Goal: Ask a question: Seek information or help from site administrators or community

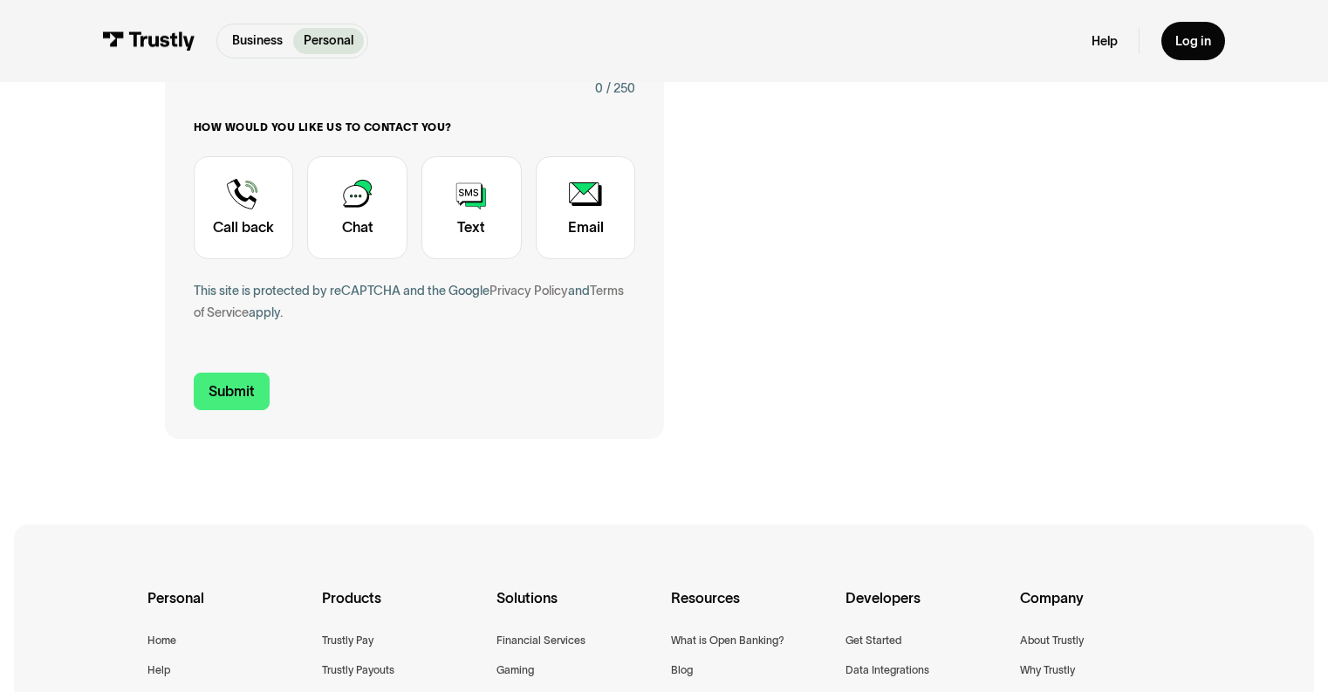
scroll to position [539, 0]
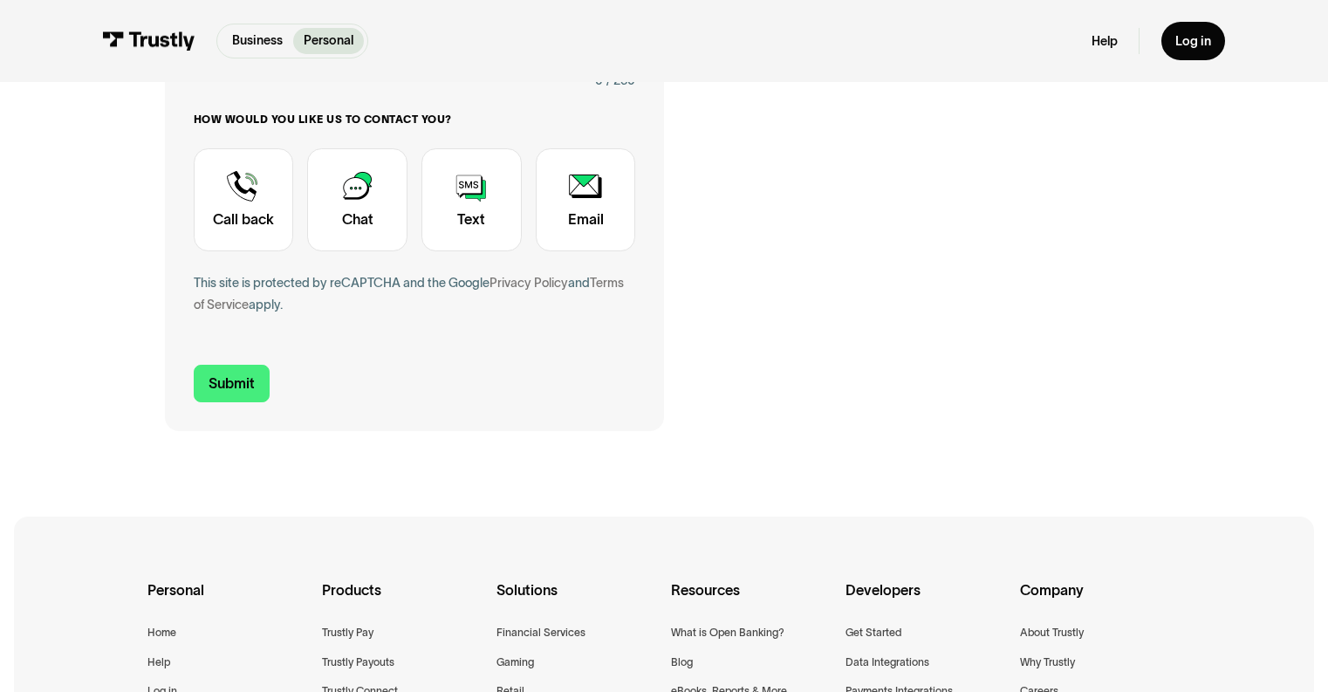
click at [294, 188] on div "How would you like us to contact you? Unavailable placeholder message Call back…" at bounding box center [415, 182] width 442 height 138
click at [362, 190] on div "Contact Trustly Support" at bounding box center [357, 199] width 100 height 103
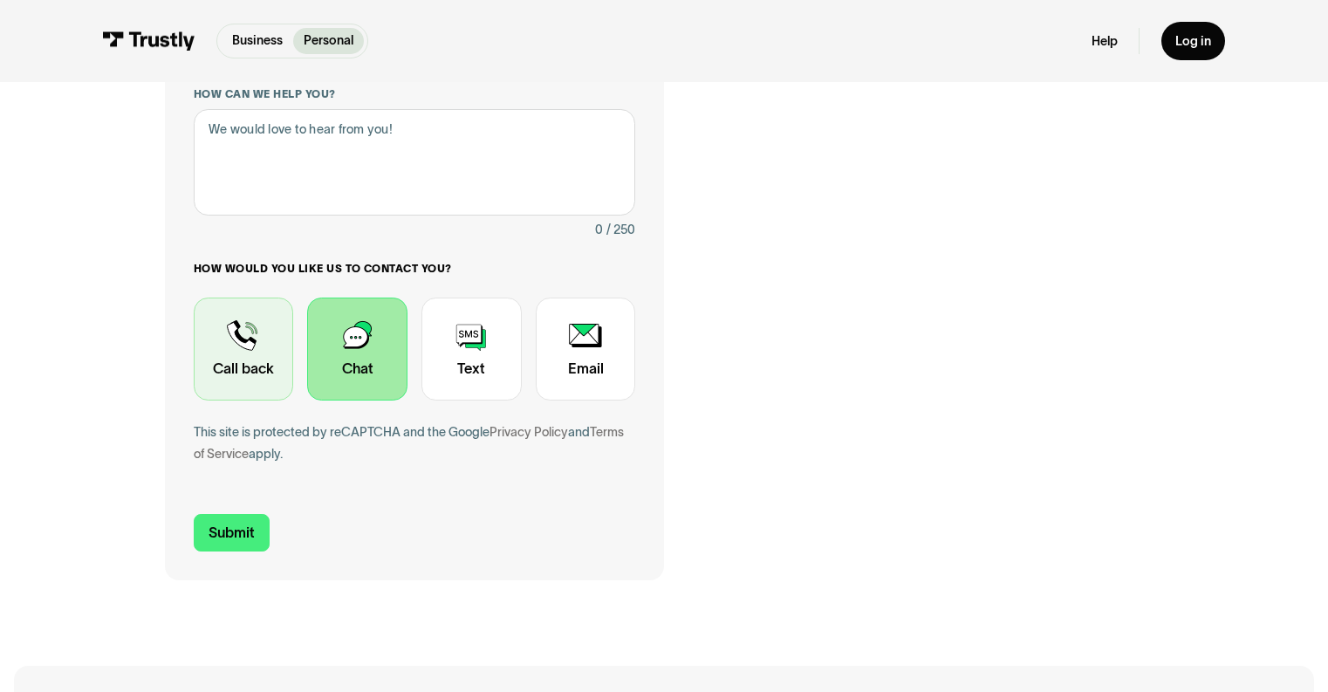
scroll to position [307, 0]
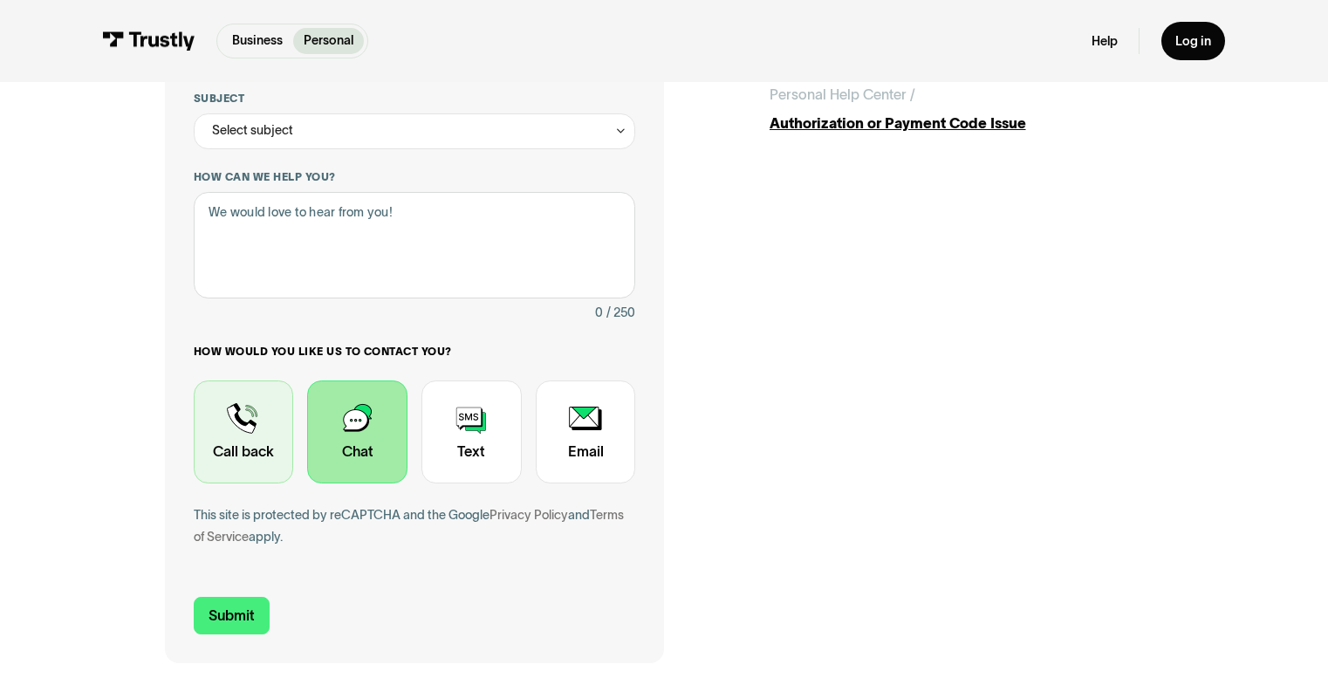
click at [246, 426] on div "Contact Trustly Support" at bounding box center [244, 431] width 100 height 103
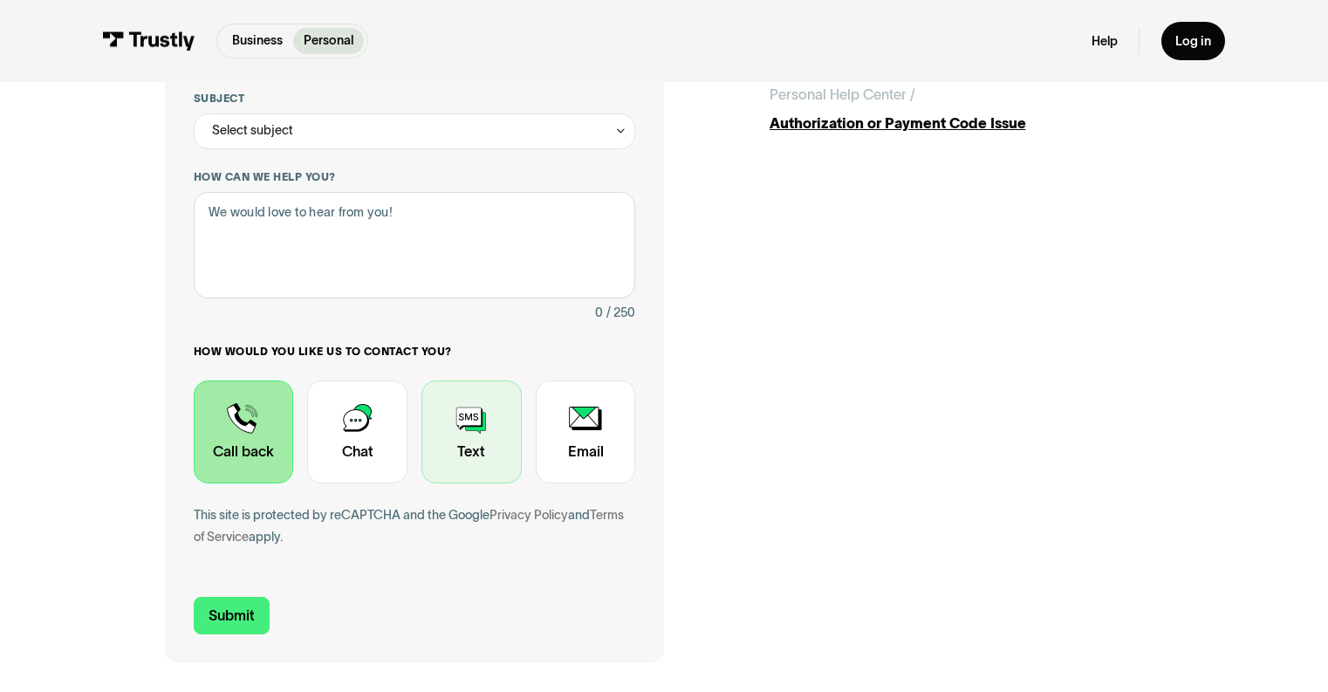
click at [432, 428] on div "Contact Trustly Support" at bounding box center [471, 431] width 100 height 103
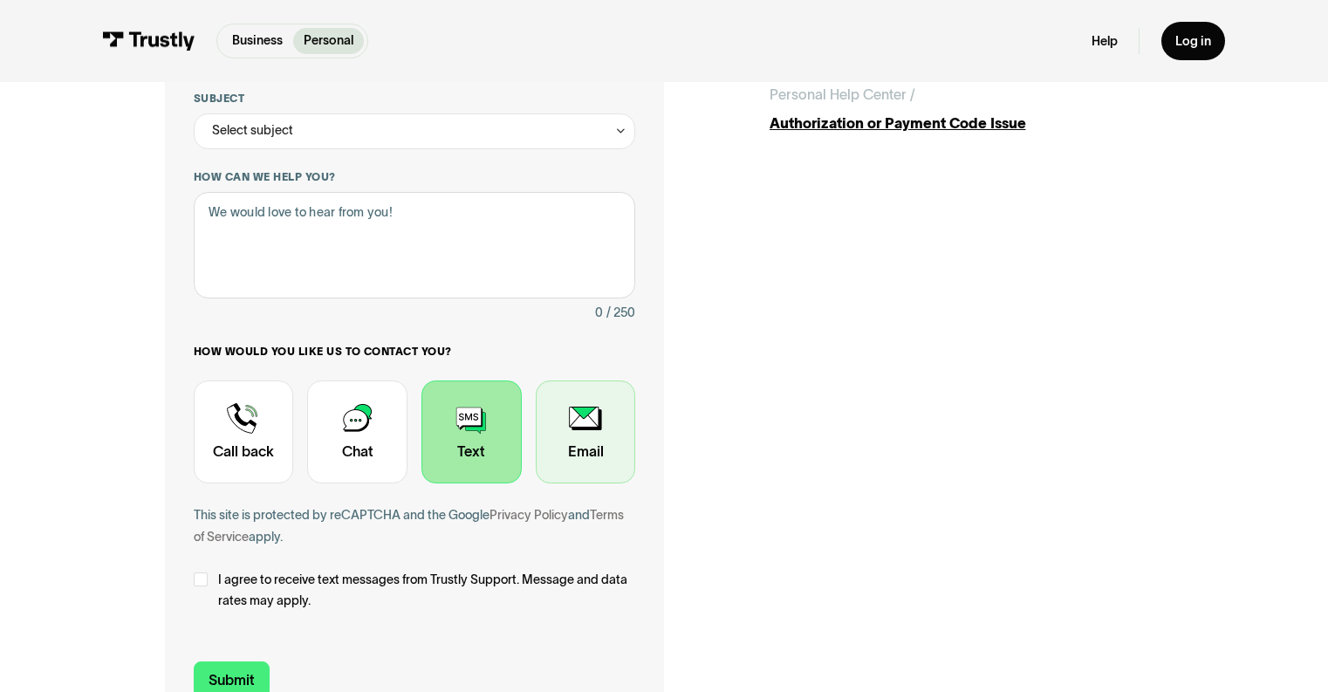
click at [622, 452] on div "Contact Trustly Support" at bounding box center [586, 431] width 100 height 103
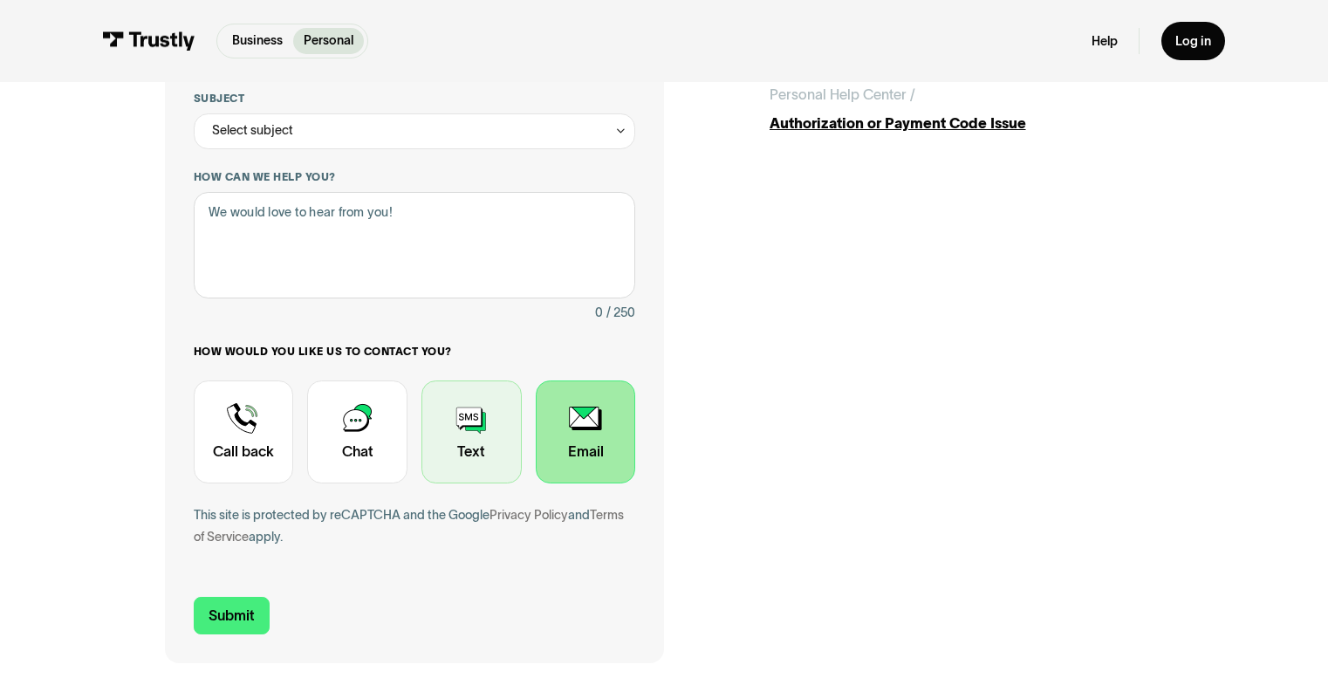
click at [512, 444] on div "Contact Trustly Support" at bounding box center [471, 431] width 100 height 103
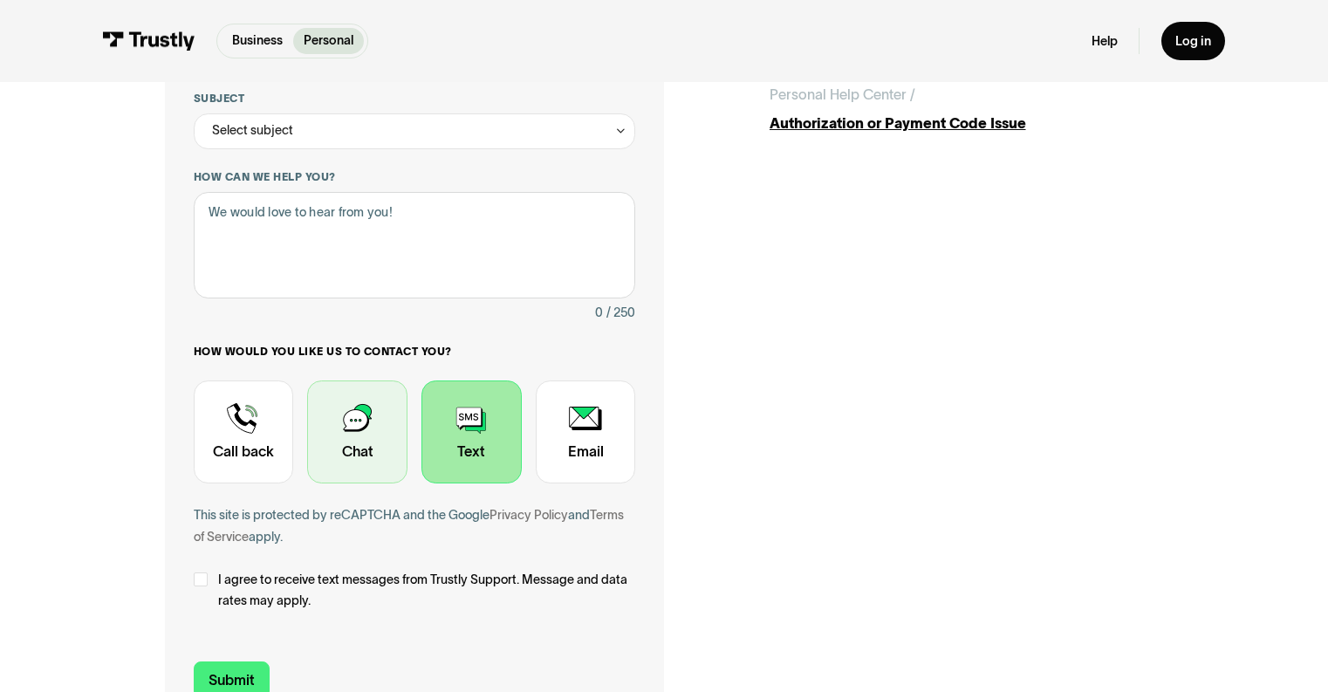
click at [366, 430] on div "Contact Trustly Support" at bounding box center [357, 431] width 100 height 103
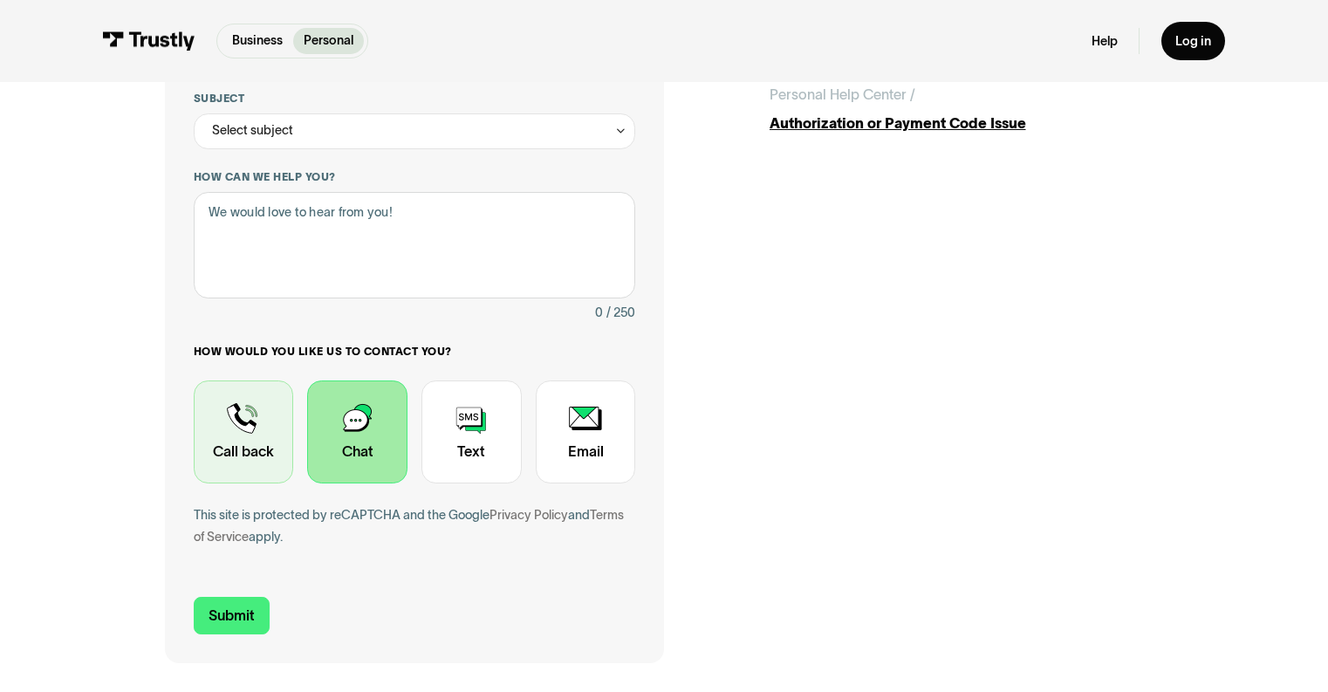
click at [243, 428] on div "Contact Trustly Support" at bounding box center [244, 431] width 100 height 103
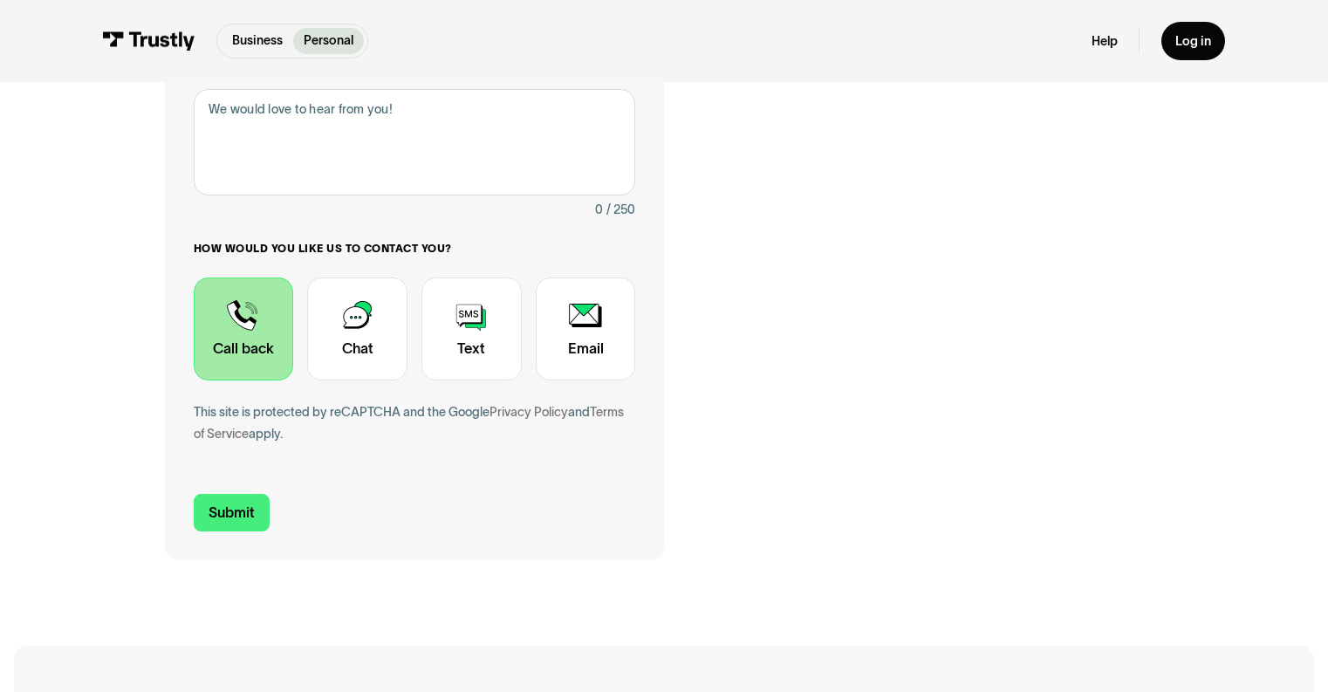
scroll to position [415, 0]
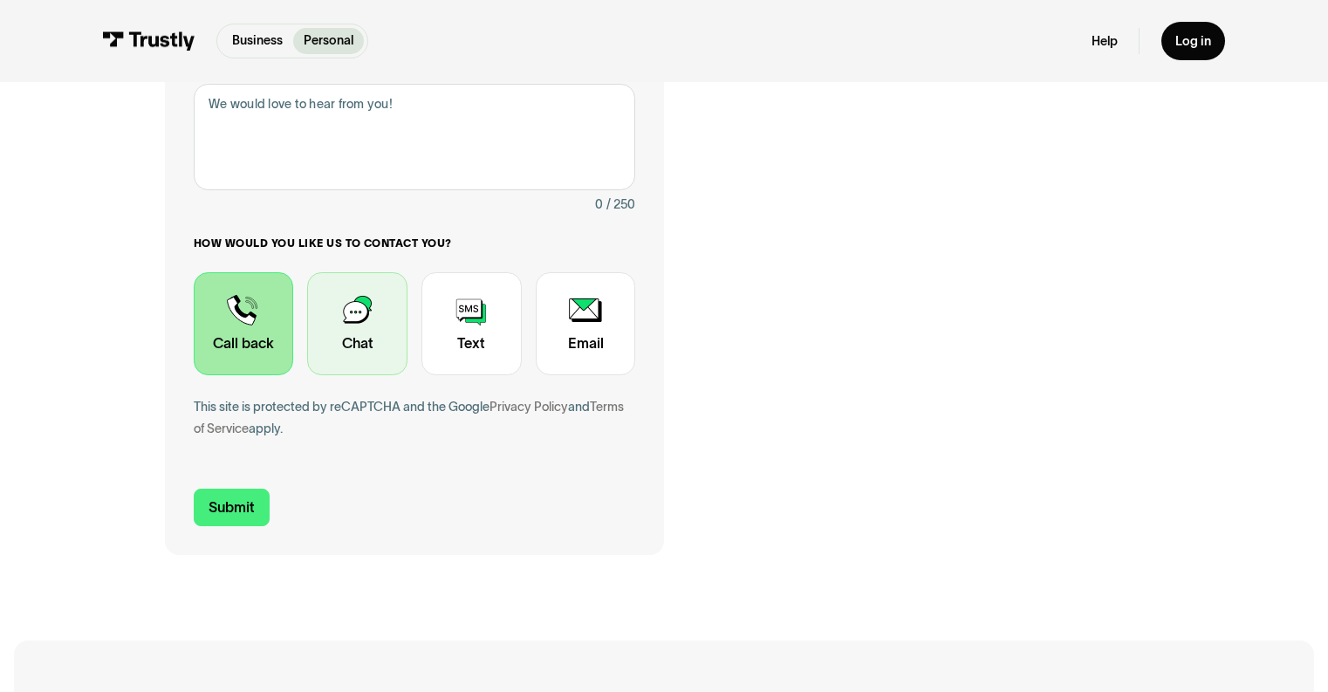
click at [348, 325] on div "Contact Trustly Support" at bounding box center [357, 323] width 100 height 103
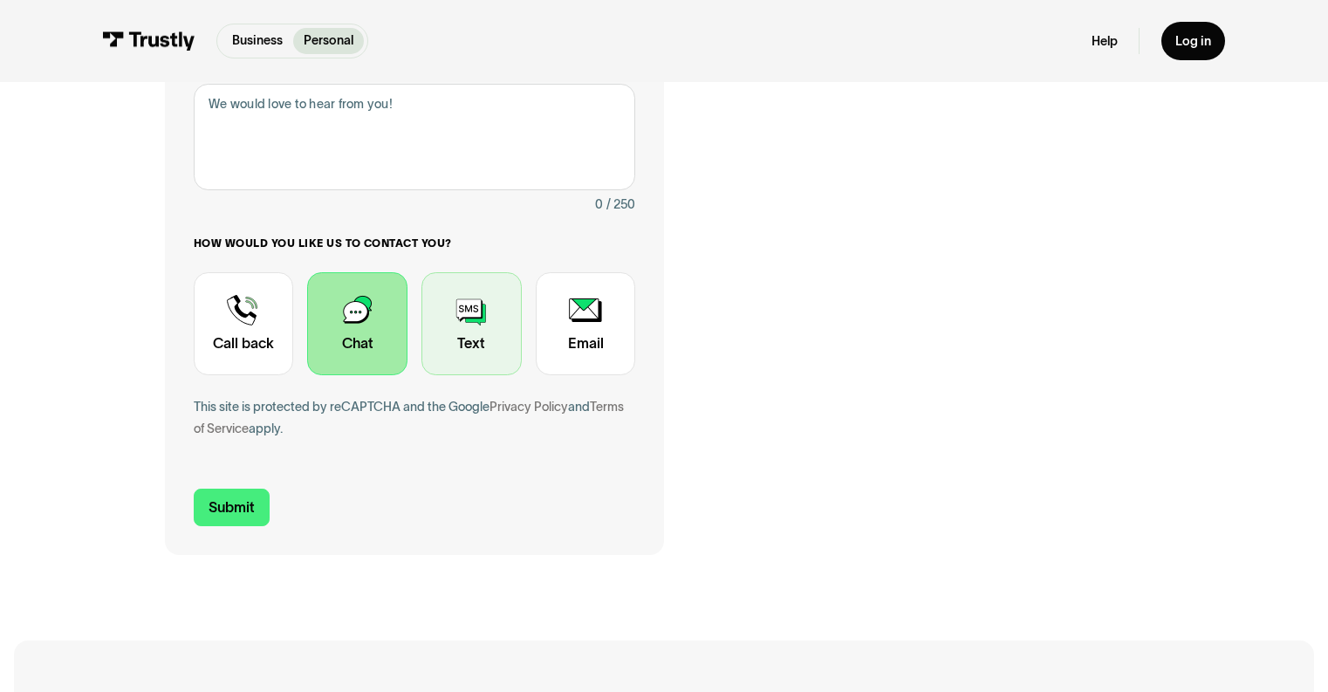
click at [479, 325] on div "Contact Trustly Support" at bounding box center [471, 323] width 100 height 103
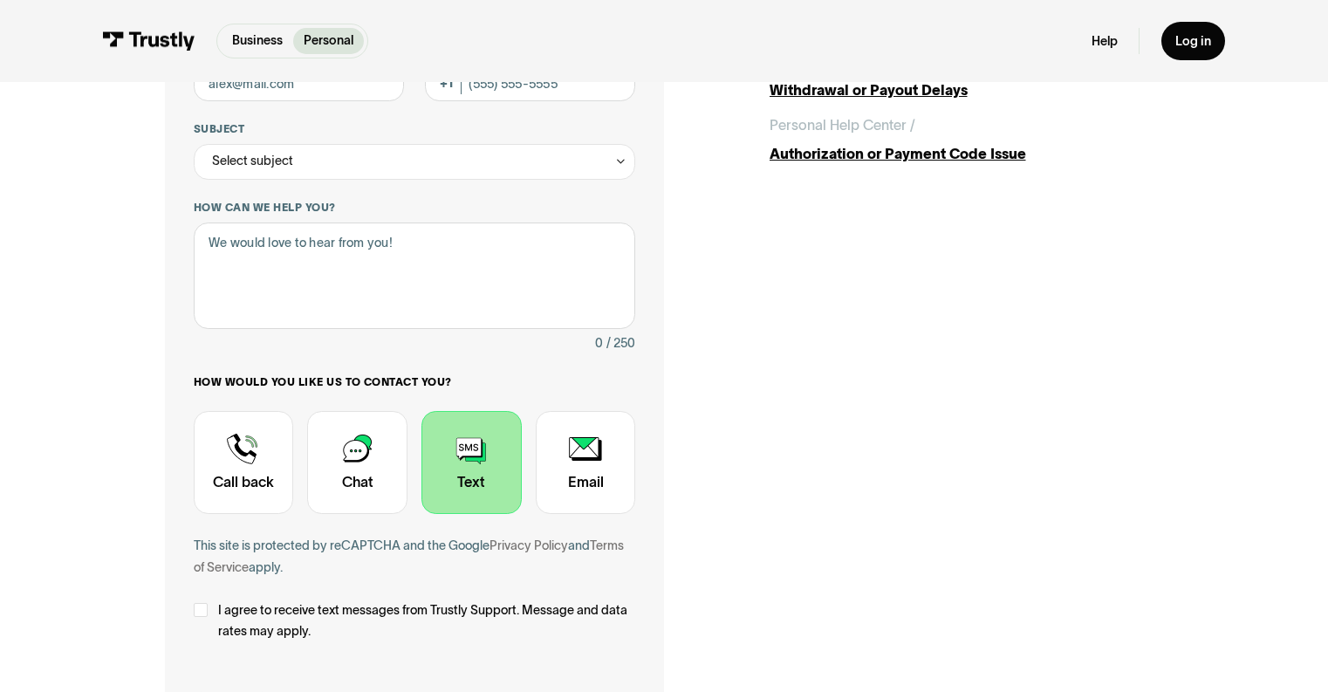
scroll to position [69, 0]
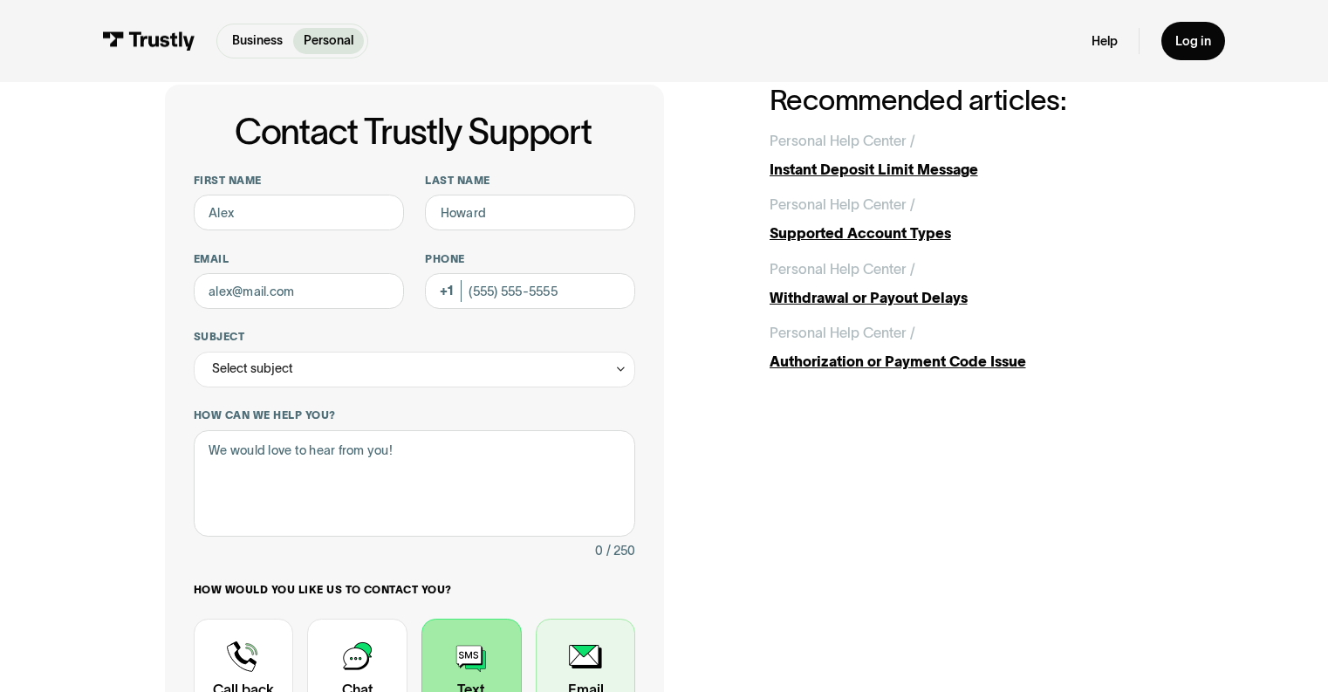
click at [610, 653] on div "Contact Trustly Support" at bounding box center [586, 670] width 100 height 103
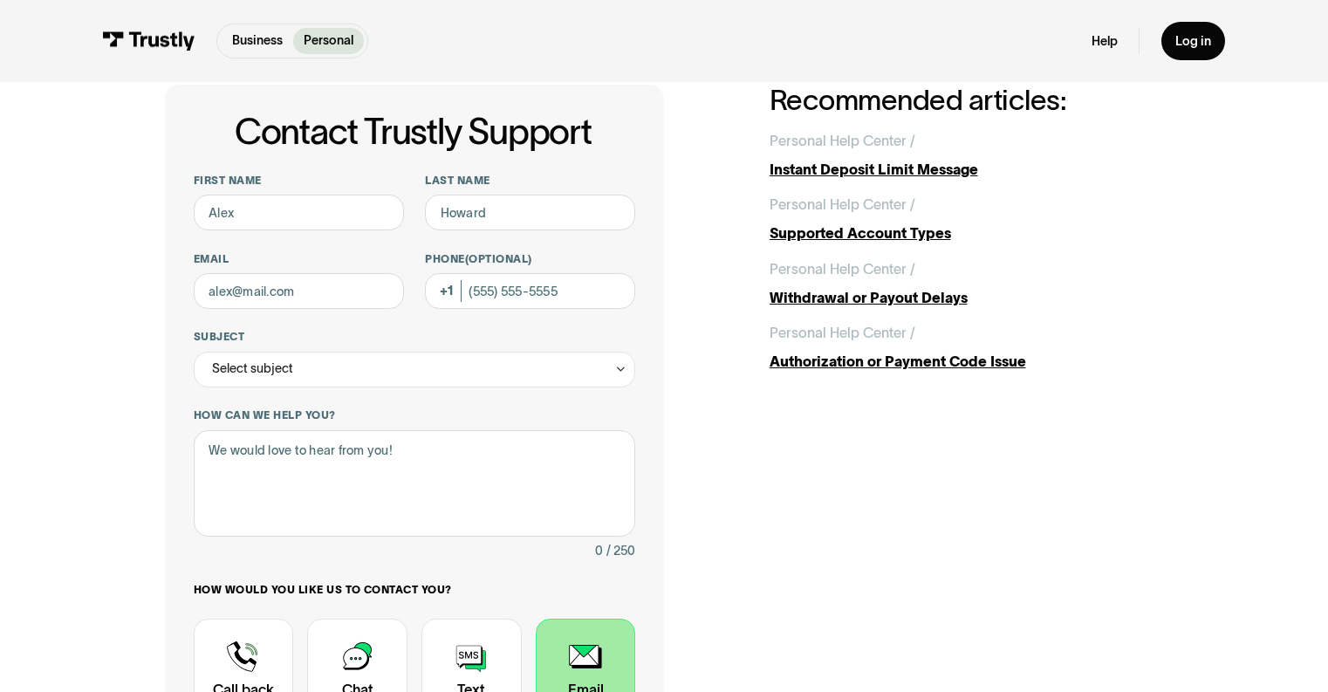
scroll to position [129, 0]
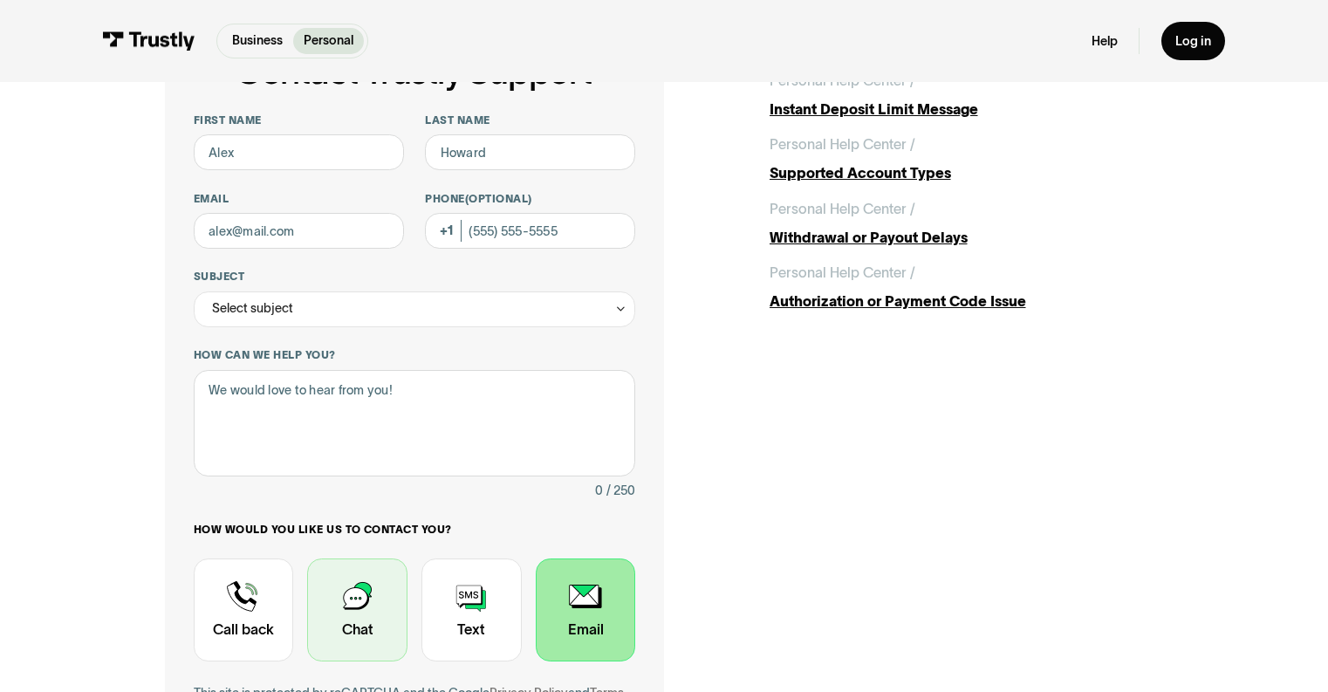
click at [366, 607] on div "Contact Trustly Support" at bounding box center [357, 609] width 100 height 103
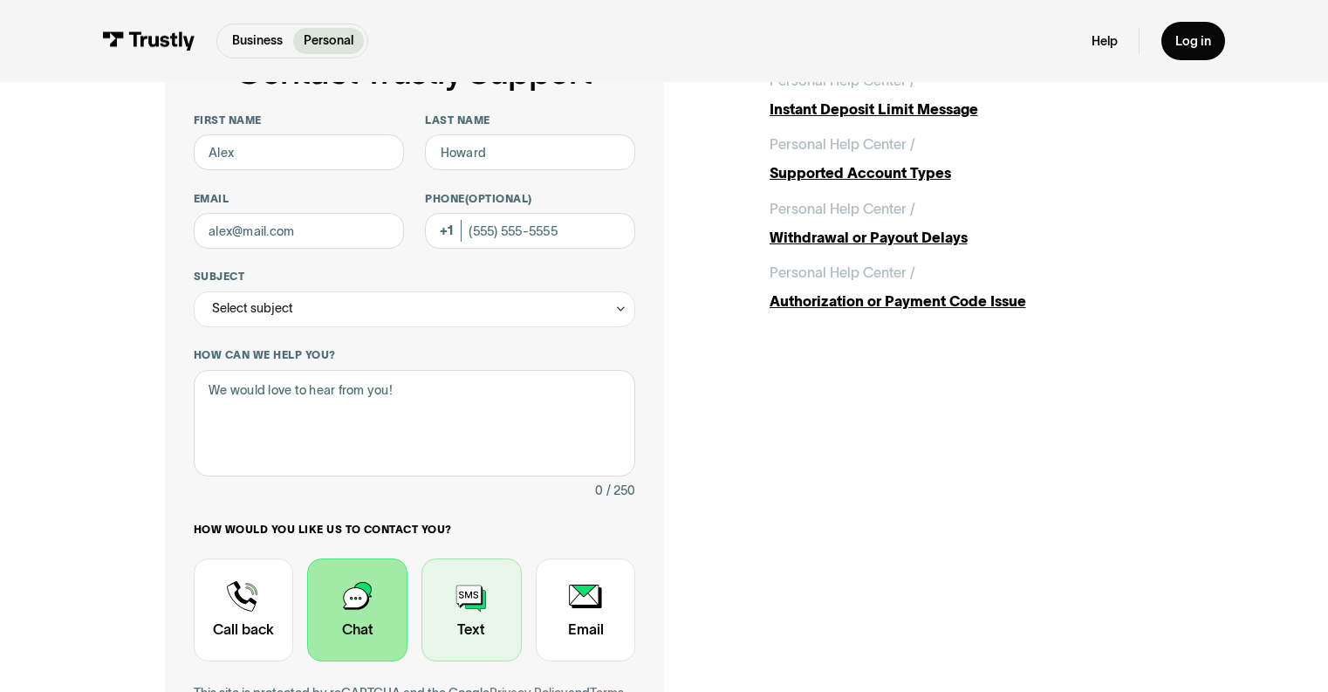
click at [478, 607] on div "Contact Trustly Support" at bounding box center [471, 609] width 100 height 103
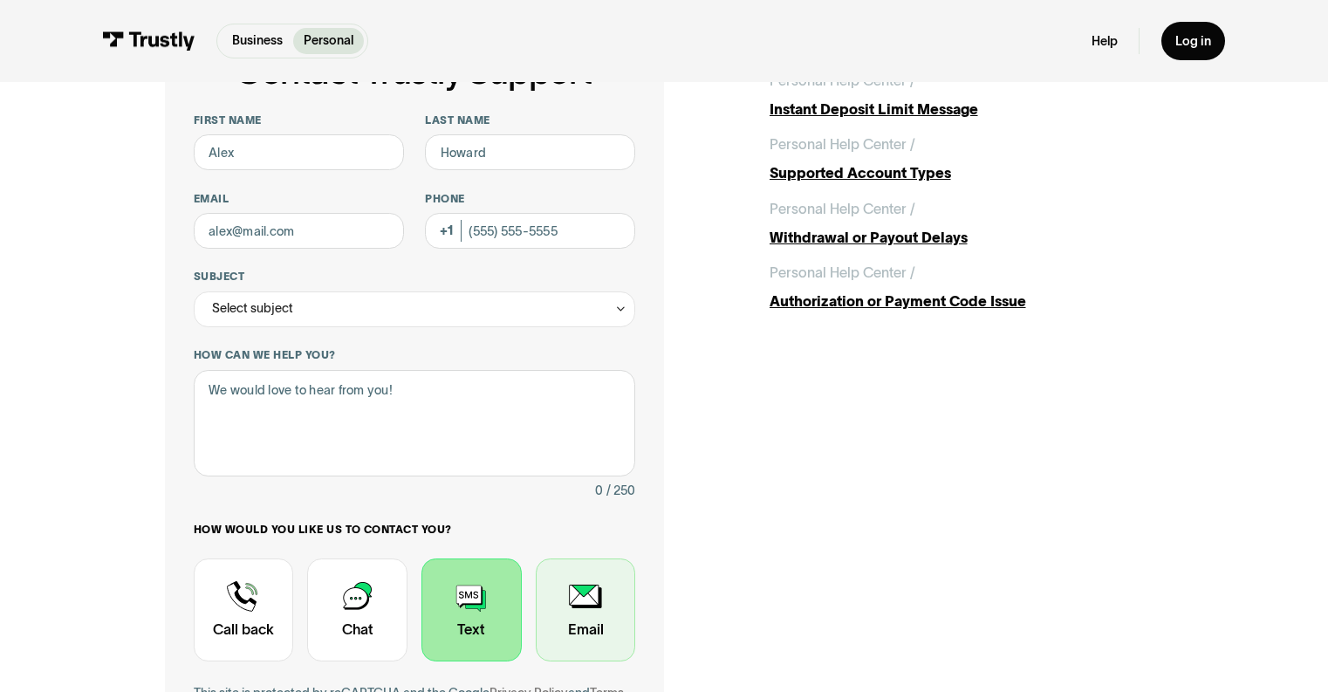
click at [571, 607] on div "Contact Trustly Support" at bounding box center [586, 609] width 100 height 103
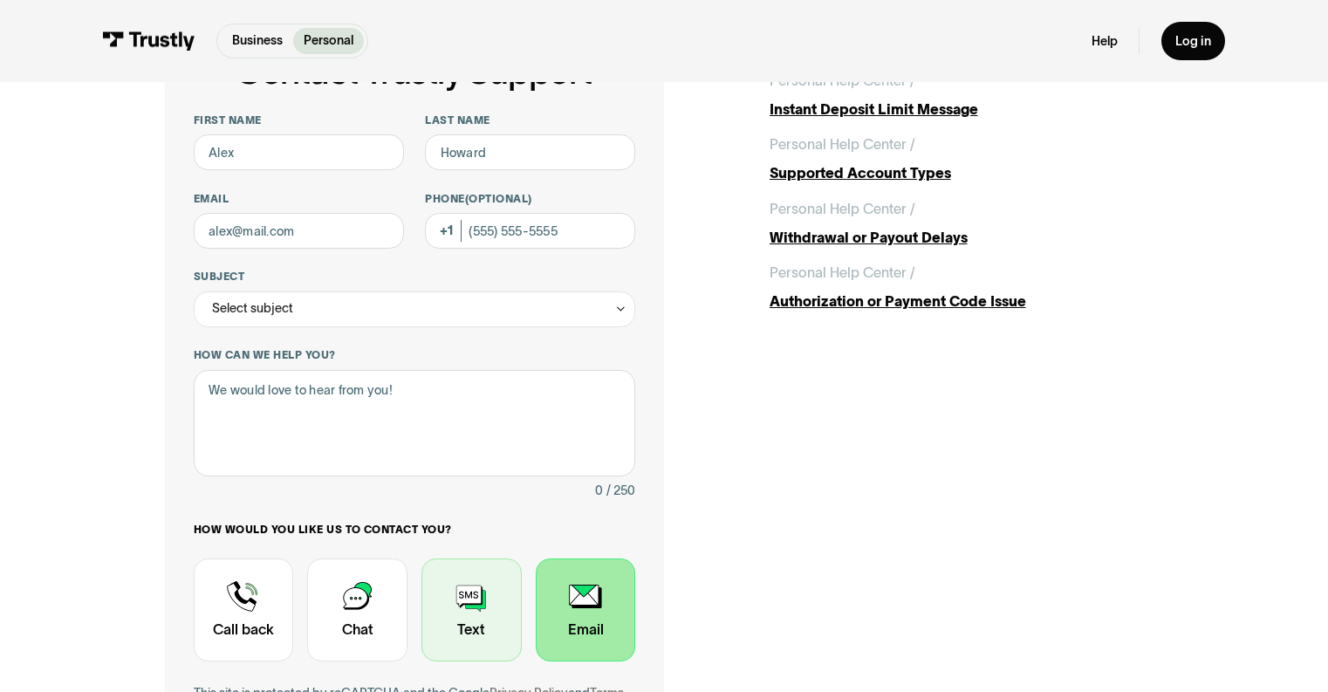
click at [469, 607] on div "Contact Trustly Support" at bounding box center [471, 609] width 100 height 103
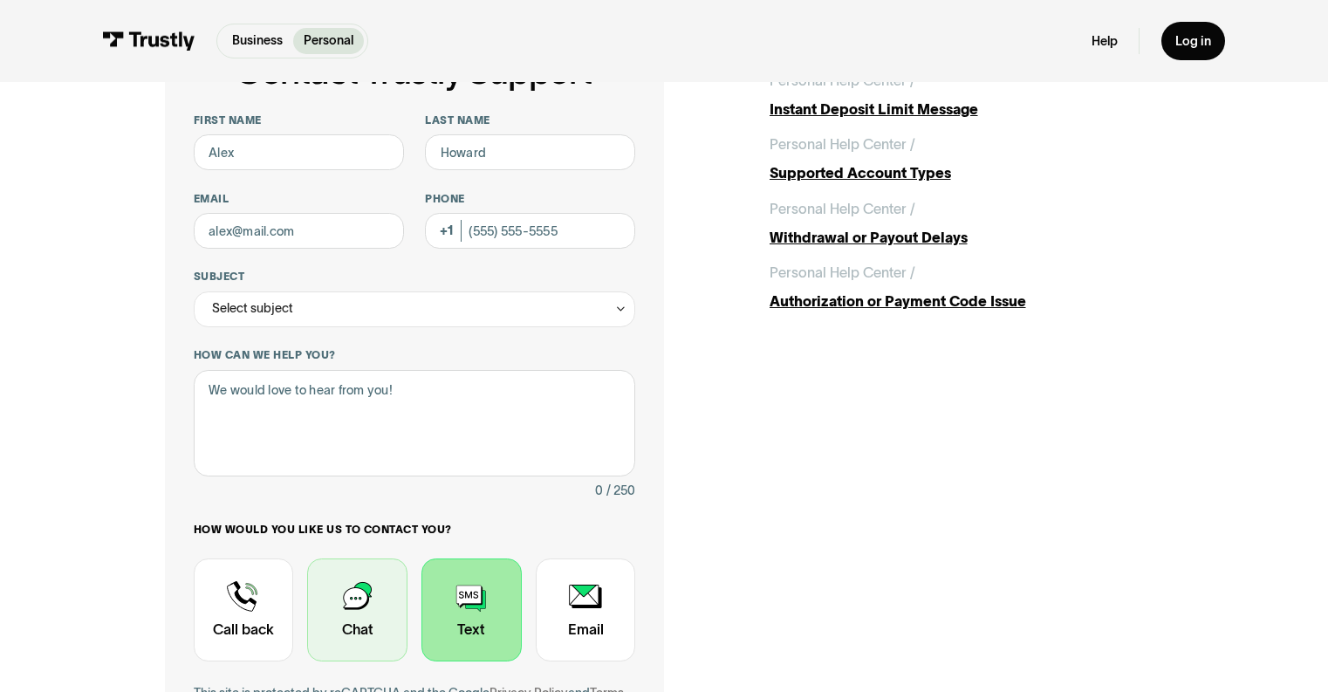
click at [343, 598] on div "Contact Trustly Support" at bounding box center [357, 609] width 100 height 103
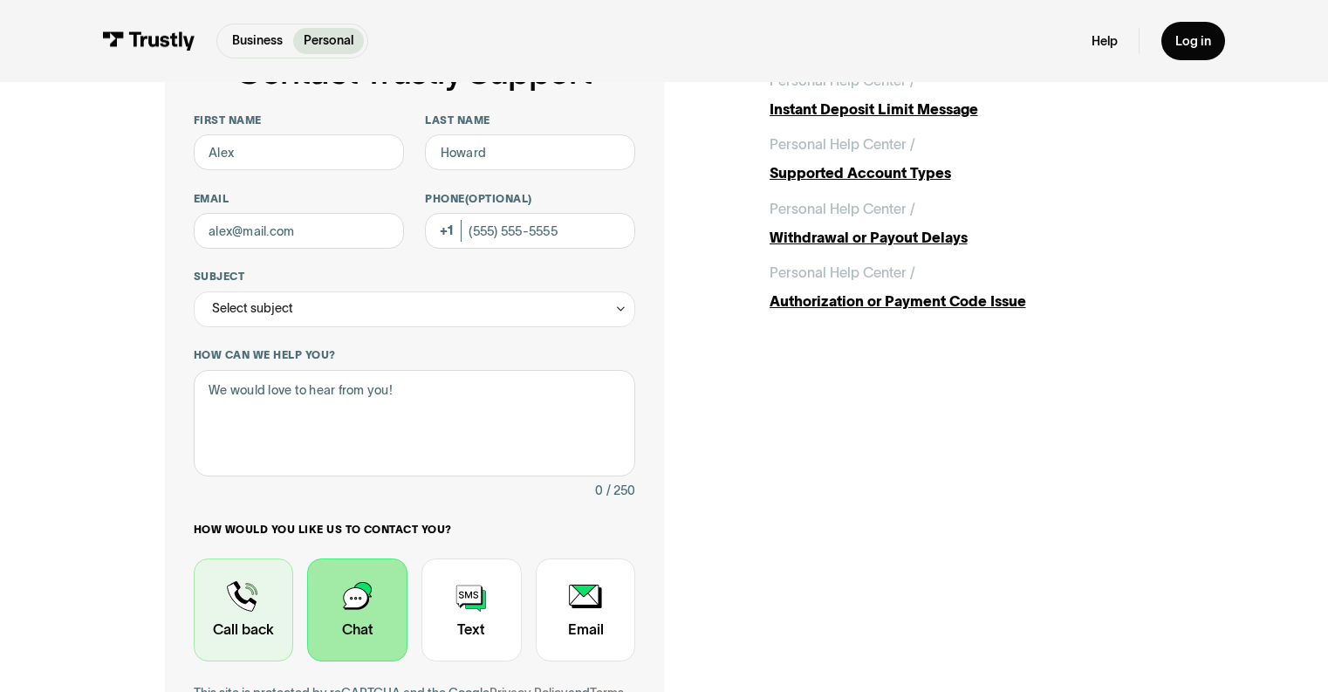
click at [234, 595] on div "Contact Trustly Support" at bounding box center [244, 609] width 100 height 103
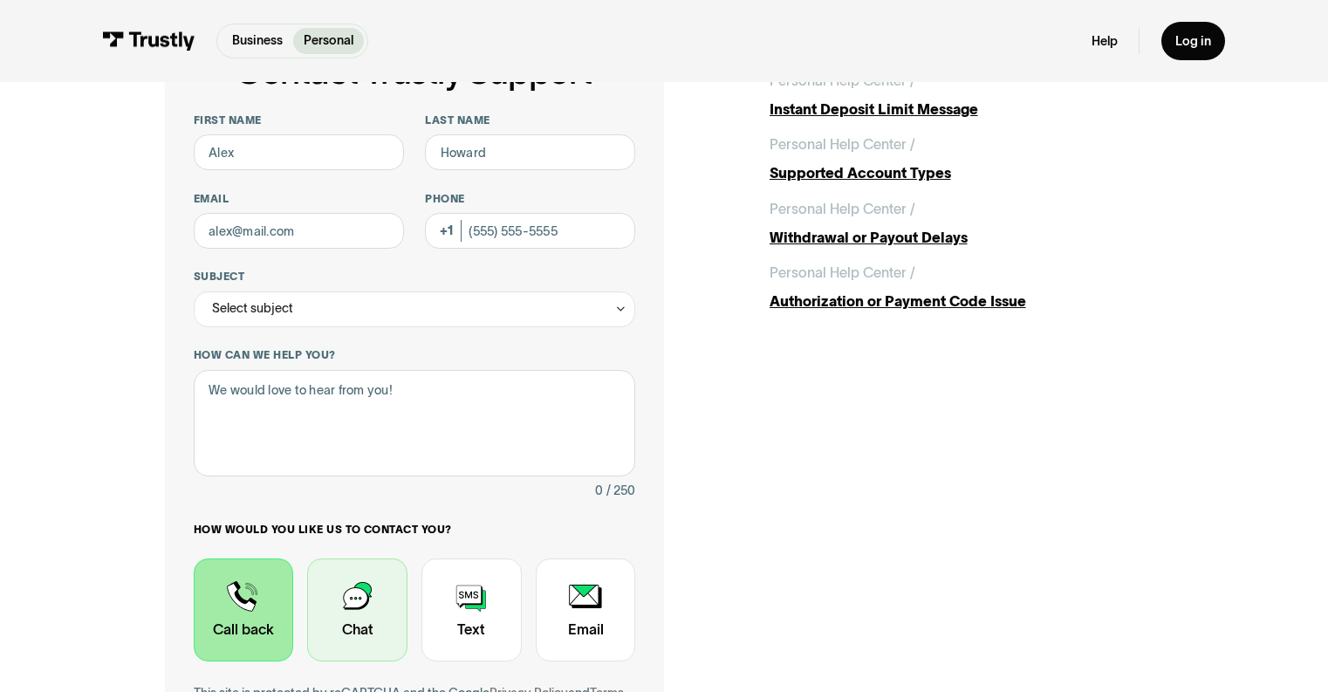
click at [371, 604] on div "Contact Trustly Support" at bounding box center [357, 609] width 100 height 103
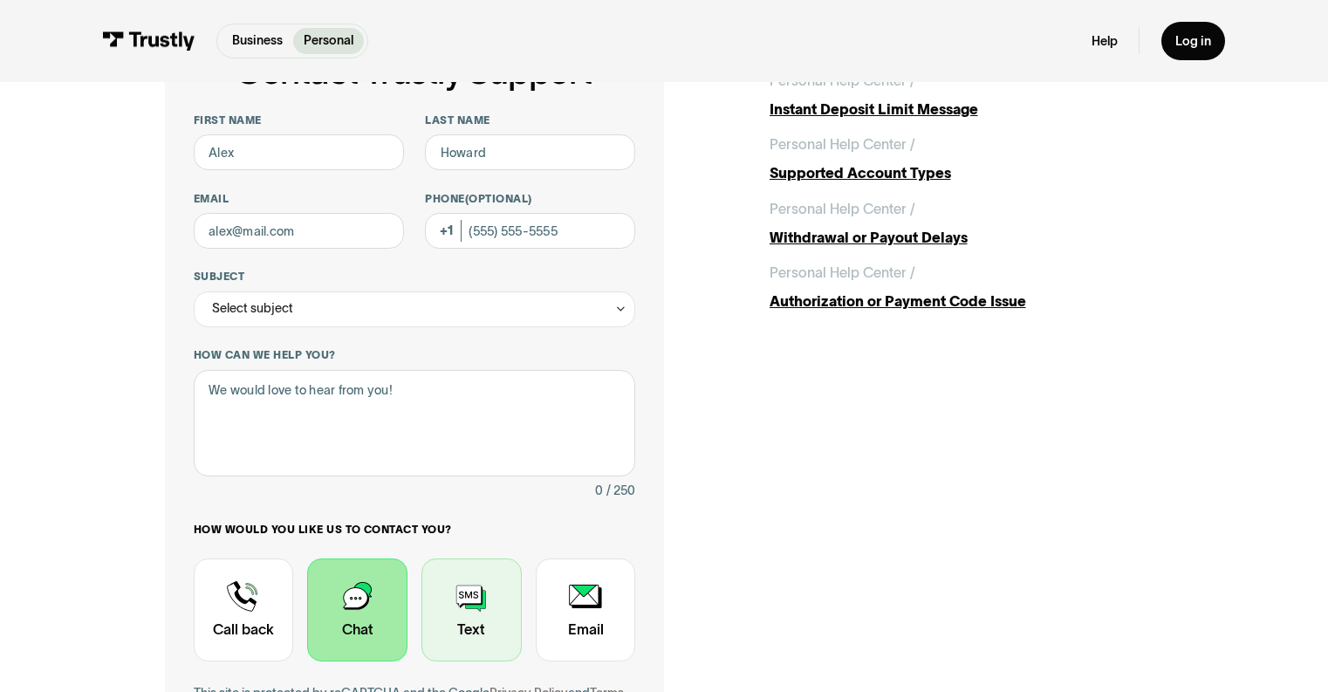
click at [470, 612] on div "Contact Trustly Support" at bounding box center [471, 609] width 100 height 103
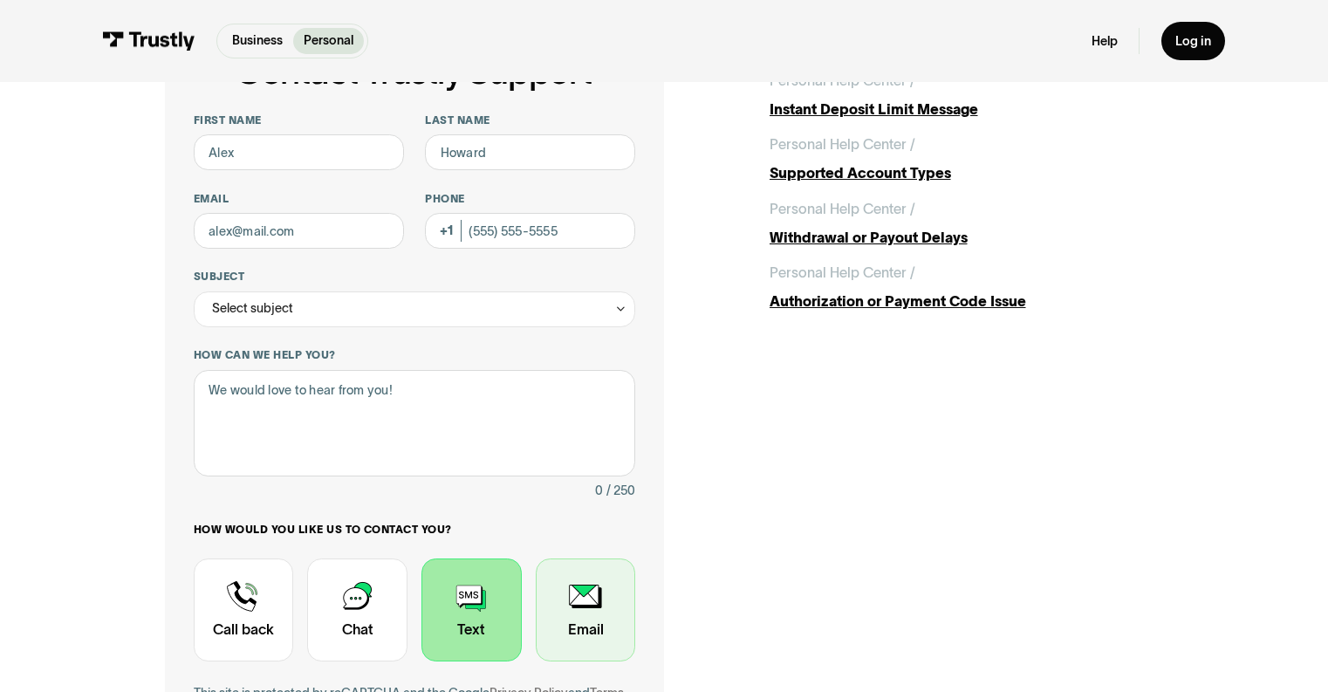
click at [603, 612] on div "Contact Trustly Support" at bounding box center [586, 609] width 100 height 103
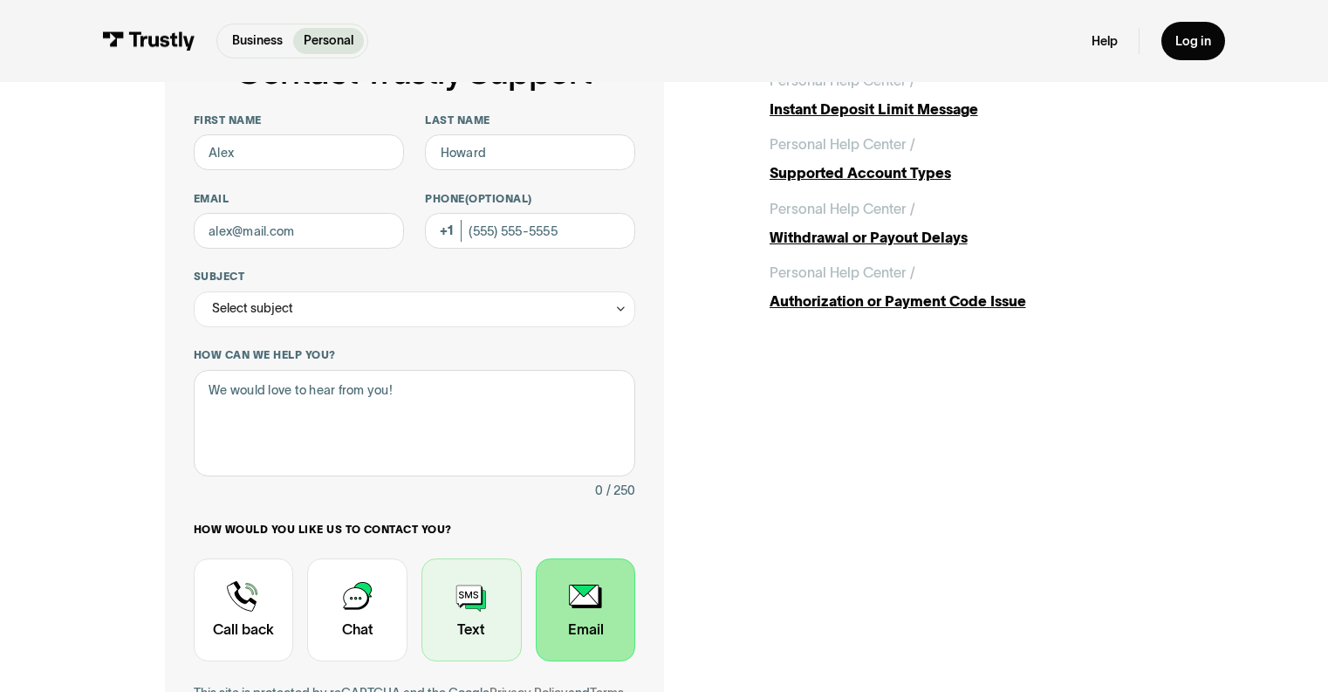
click at [475, 618] on div "Contact Trustly Support" at bounding box center [471, 609] width 100 height 103
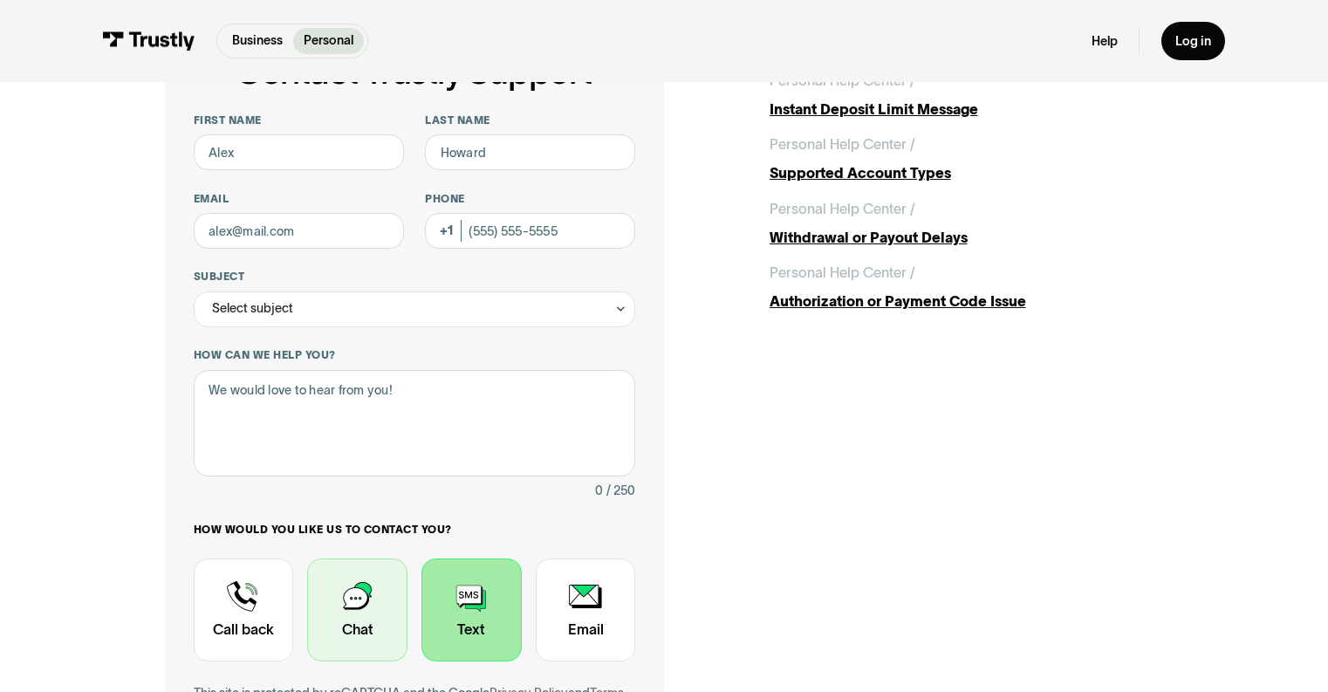
click at [352, 617] on div "Contact Trustly Support" at bounding box center [357, 609] width 100 height 103
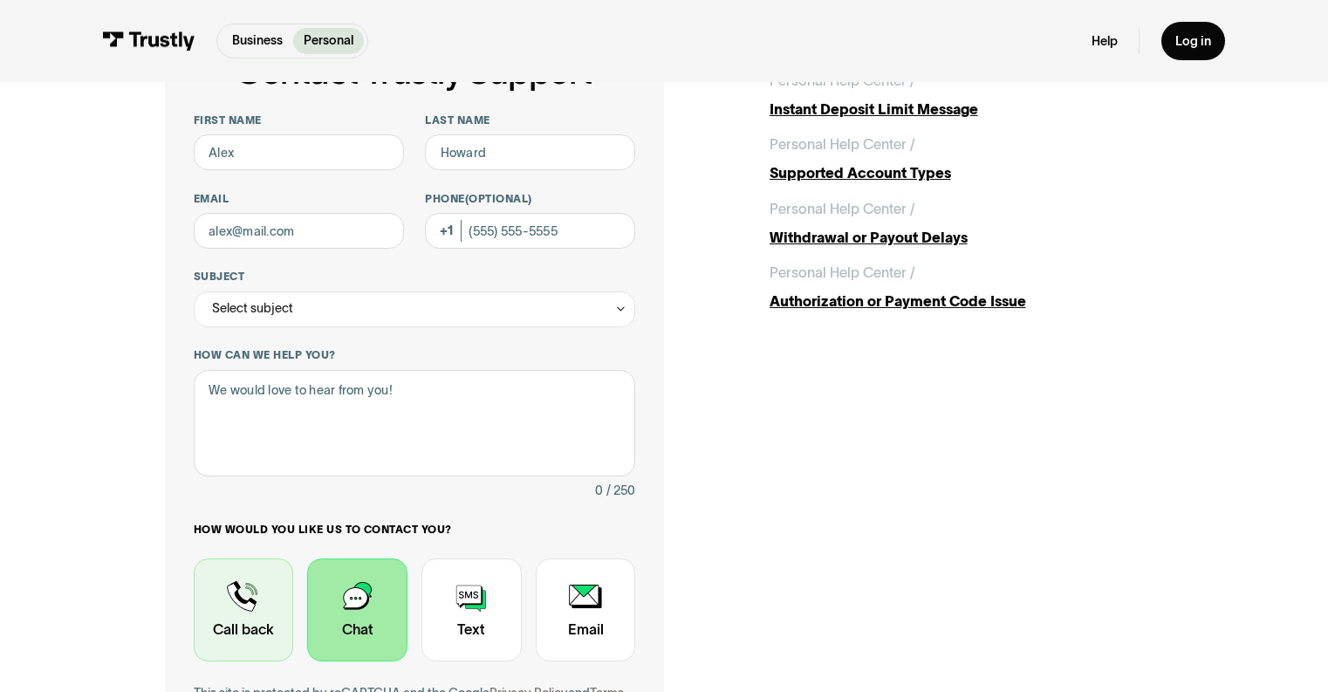
click at [215, 609] on div "Contact Trustly Support" at bounding box center [244, 609] width 100 height 103
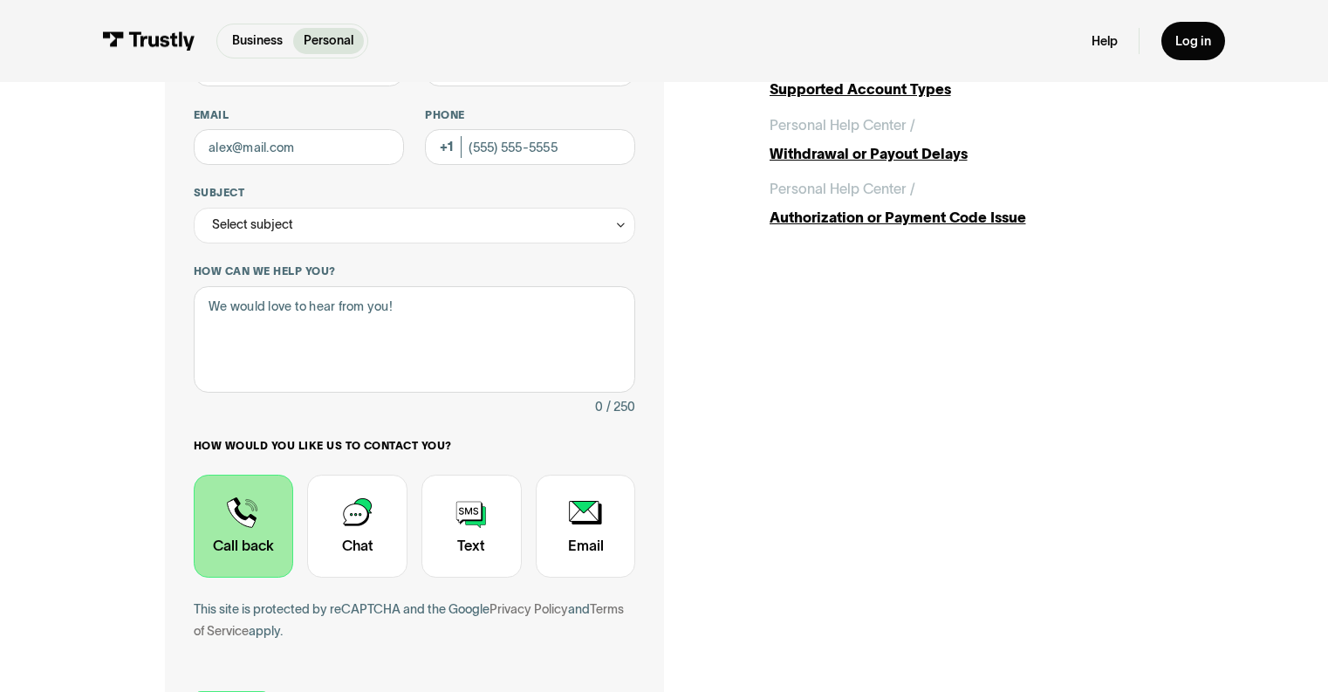
scroll to position [166, 0]
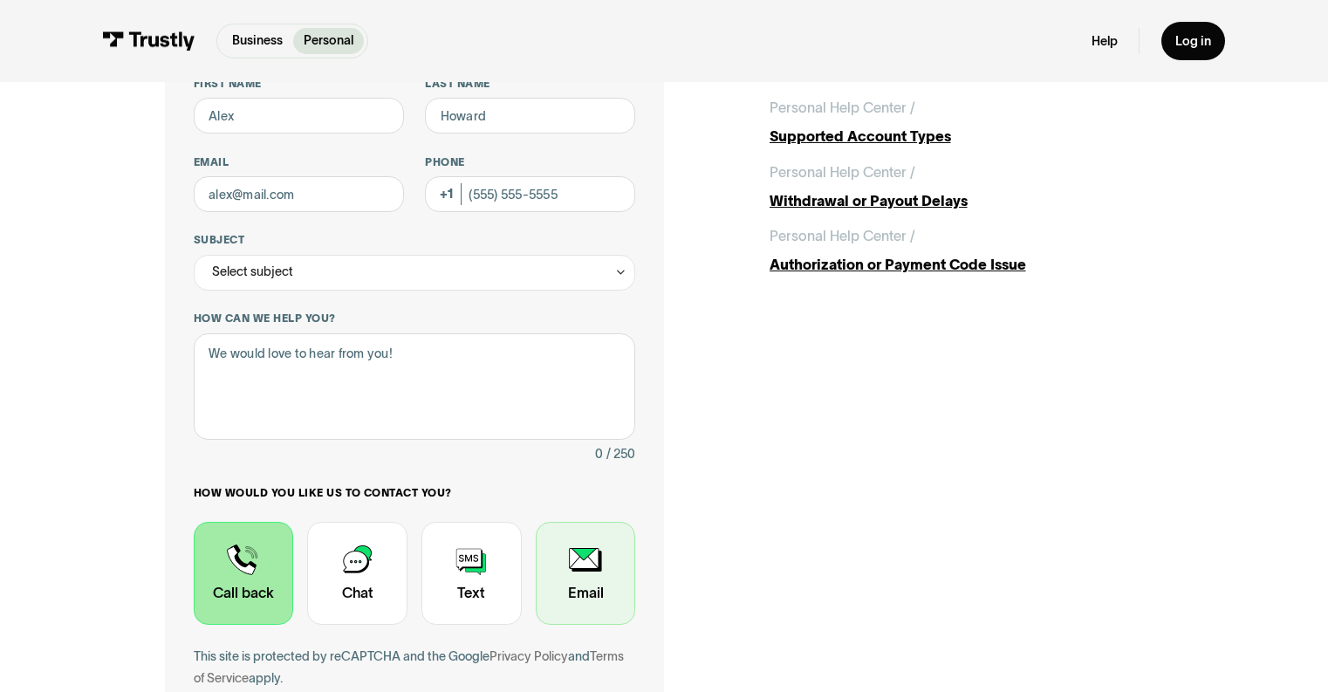
click at [571, 570] on div "Contact Trustly Support" at bounding box center [586, 573] width 100 height 103
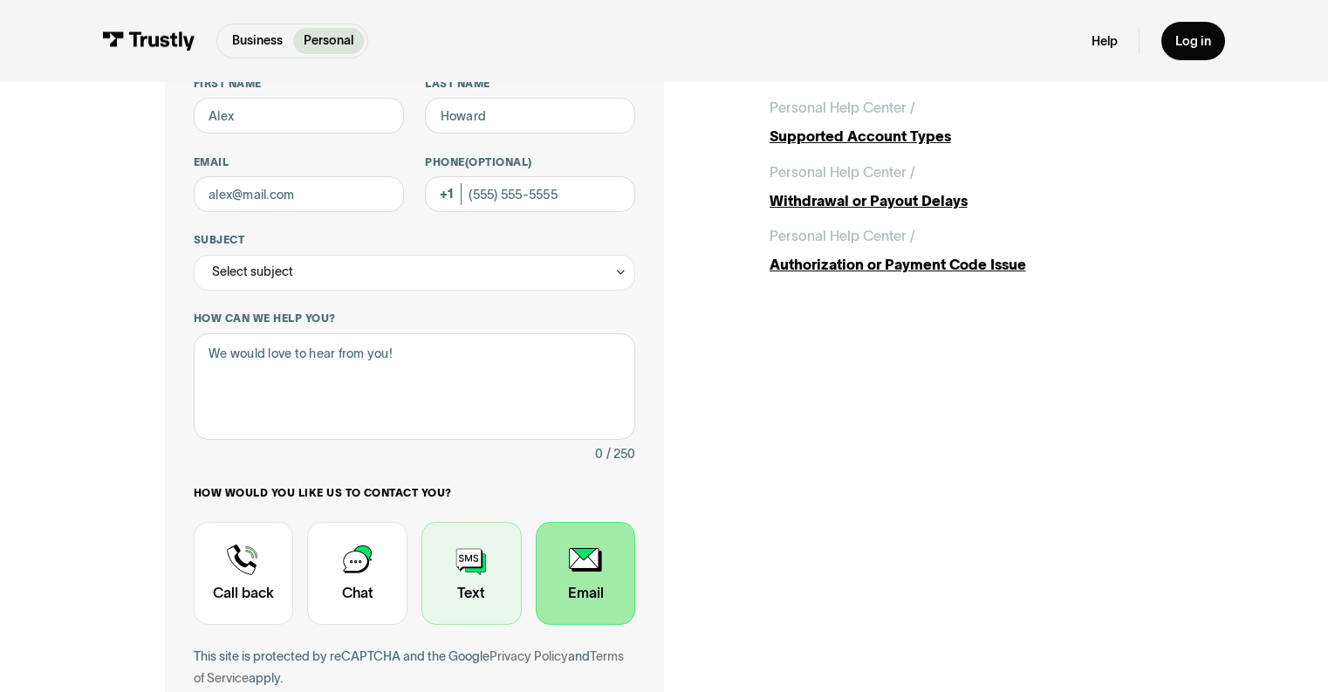
click at [475, 572] on div "Contact Trustly Support" at bounding box center [471, 573] width 100 height 103
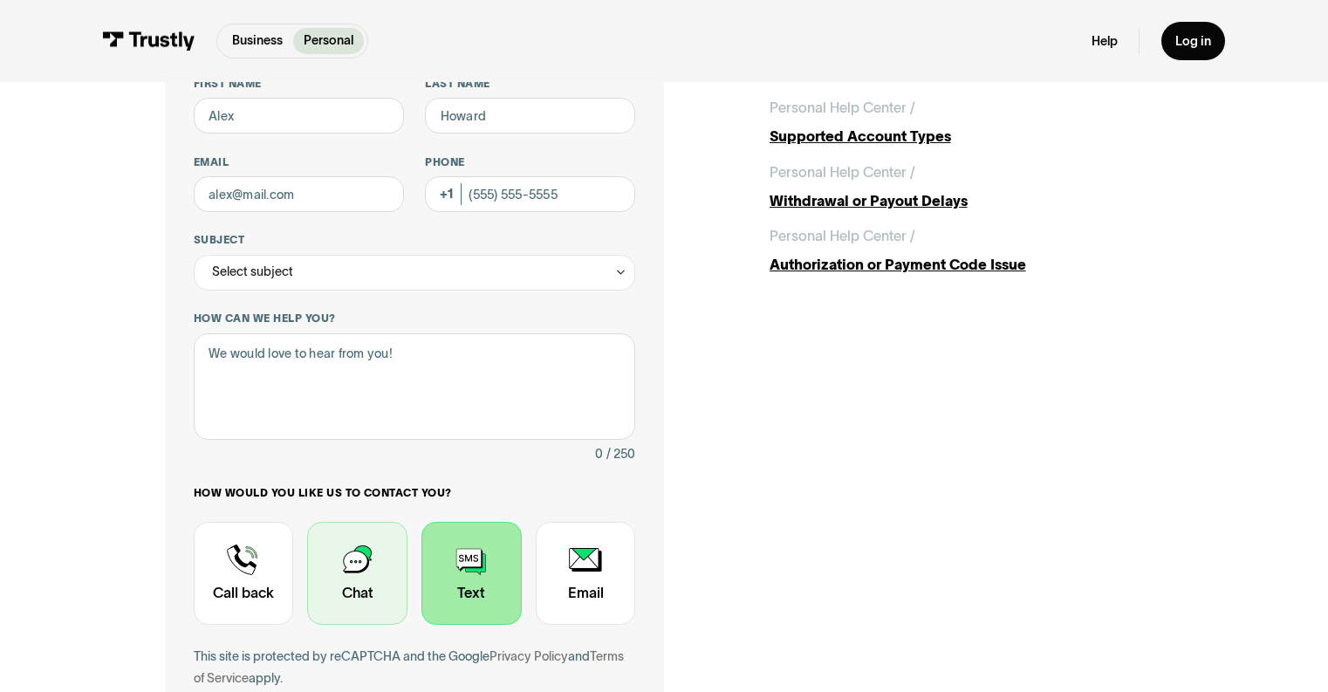
click at [377, 572] on div "Contact Trustly Support" at bounding box center [357, 573] width 100 height 103
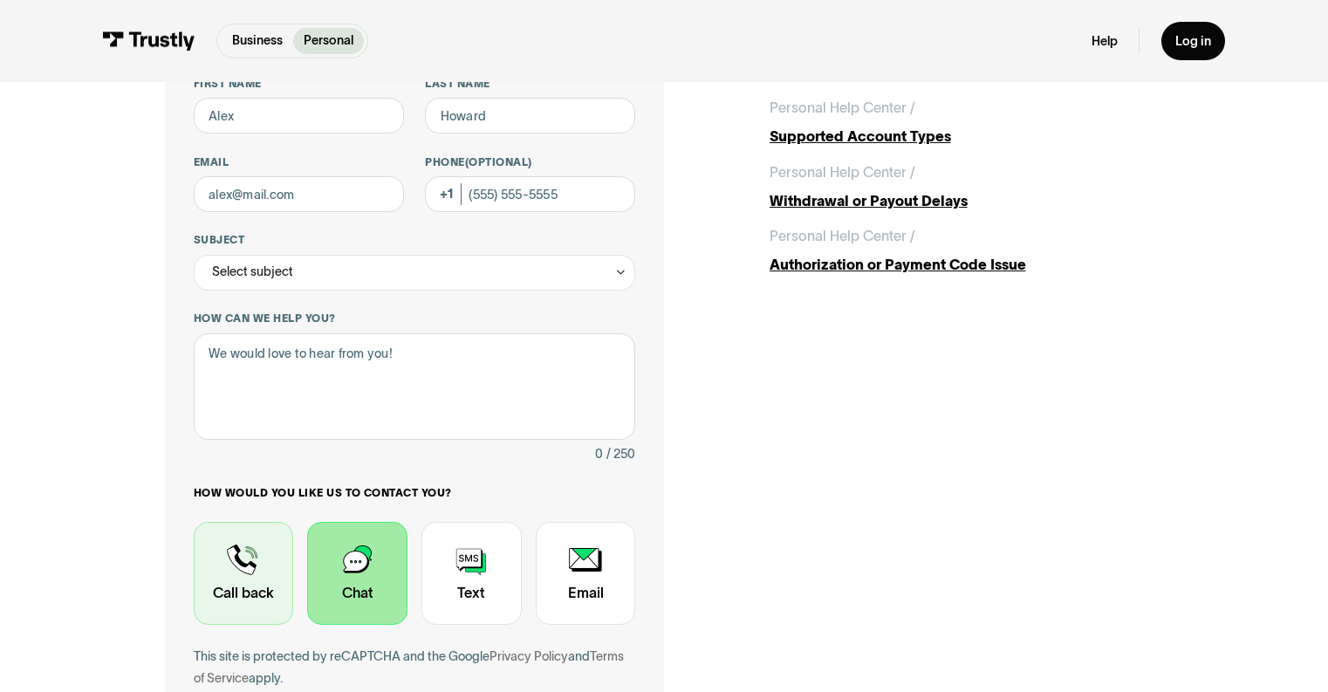
click at [229, 574] on div "Contact Trustly Support" at bounding box center [244, 573] width 100 height 103
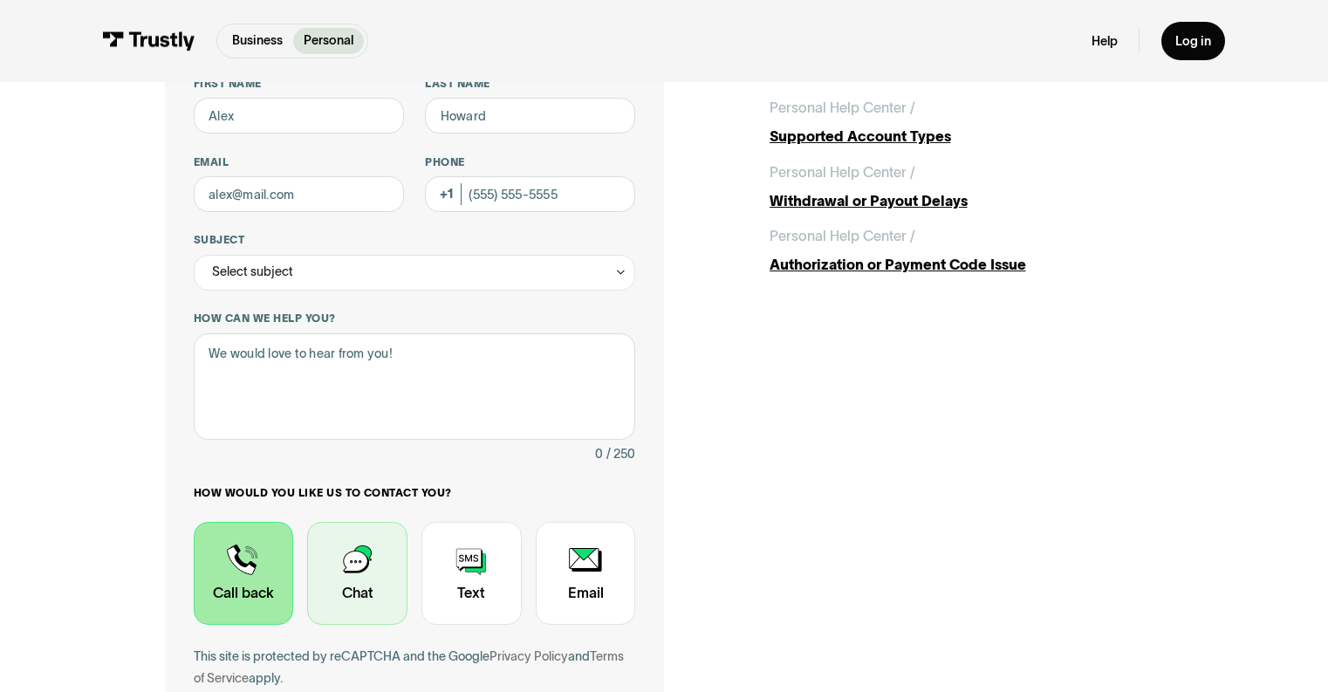
click at [398, 574] on div "Contact Trustly Support" at bounding box center [357, 573] width 100 height 103
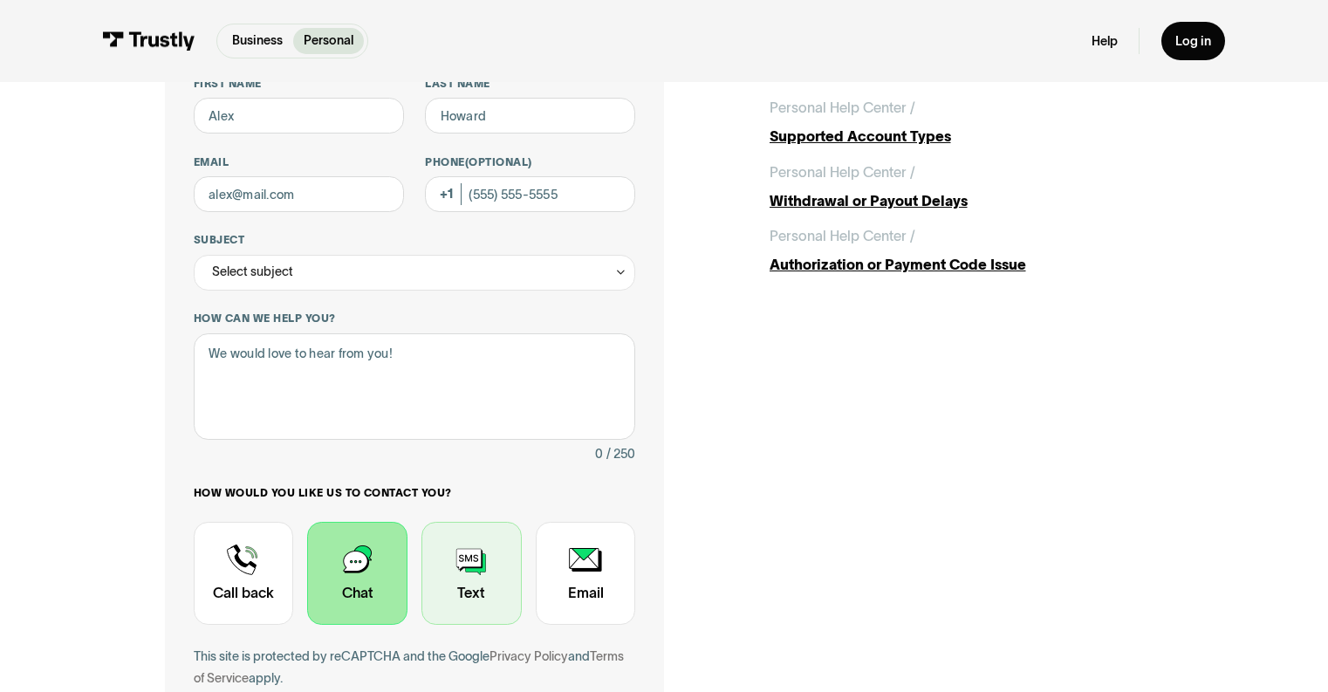
click at [516, 568] on div "Contact Trustly Support" at bounding box center [471, 573] width 100 height 103
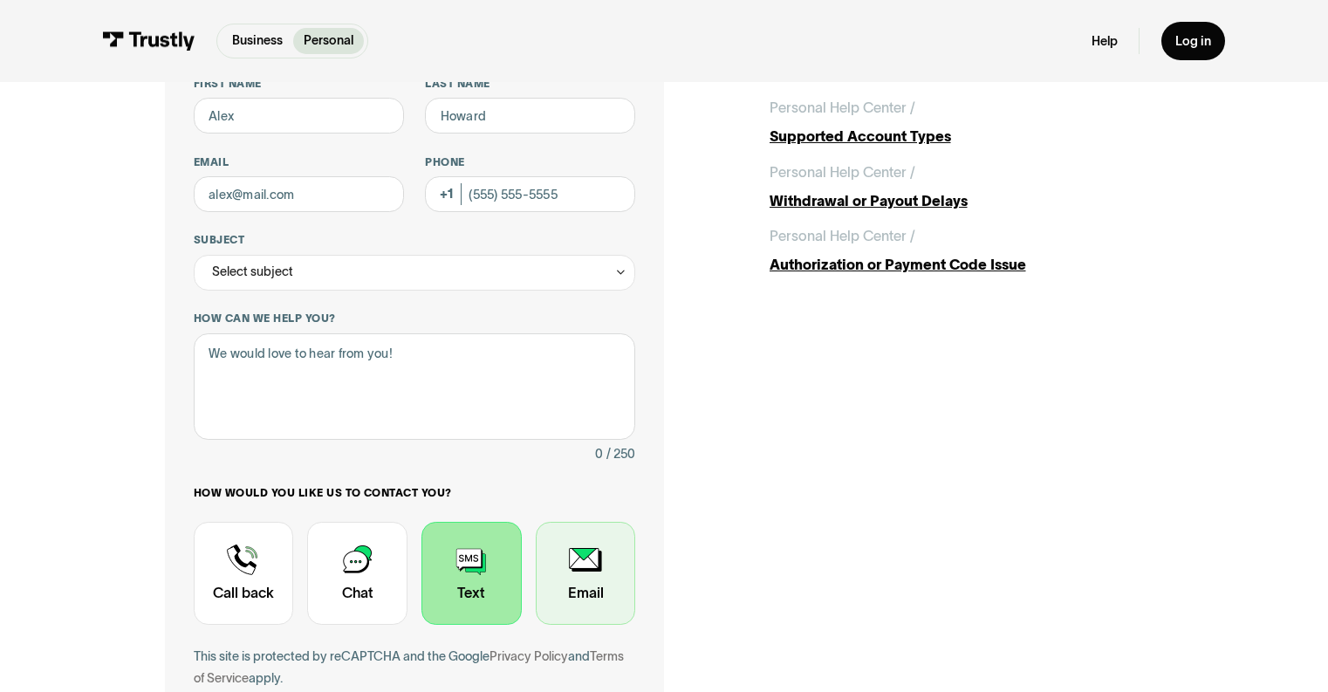
click at [612, 571] on div "Contact Trustly Support" at bounding box center [586, 573] width 100 height 103
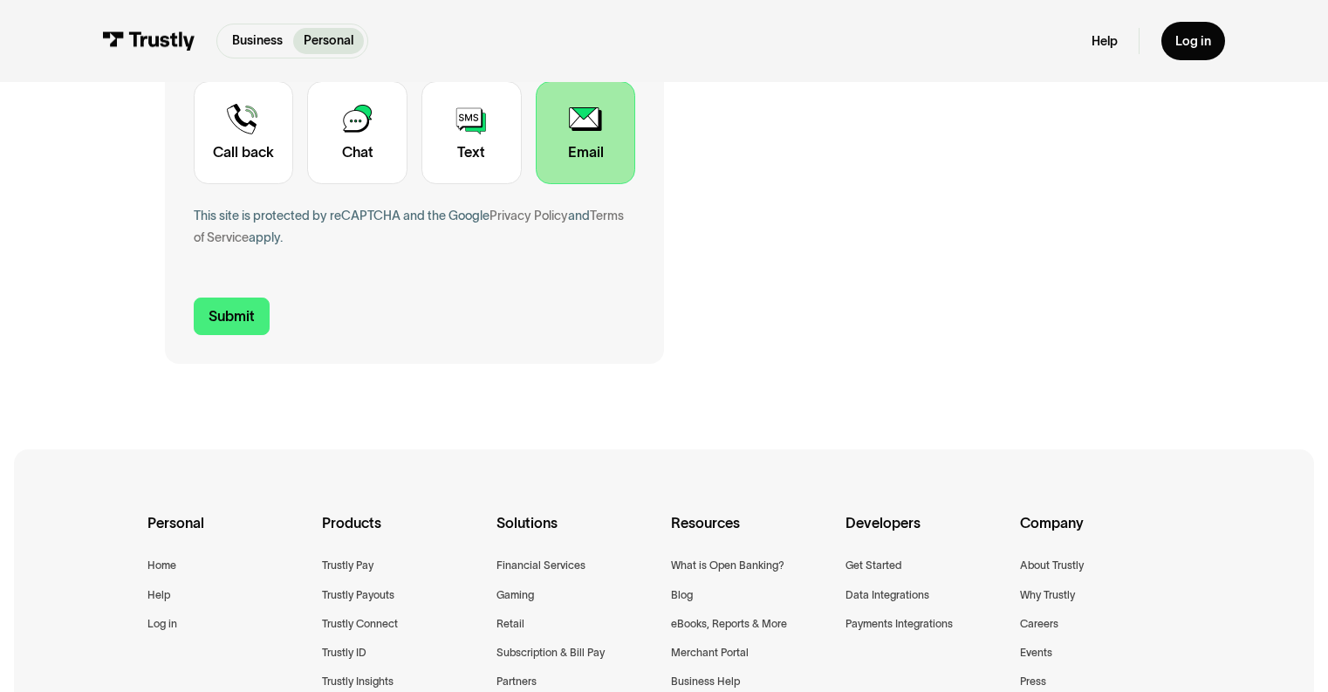
scroll to position [609, 0]
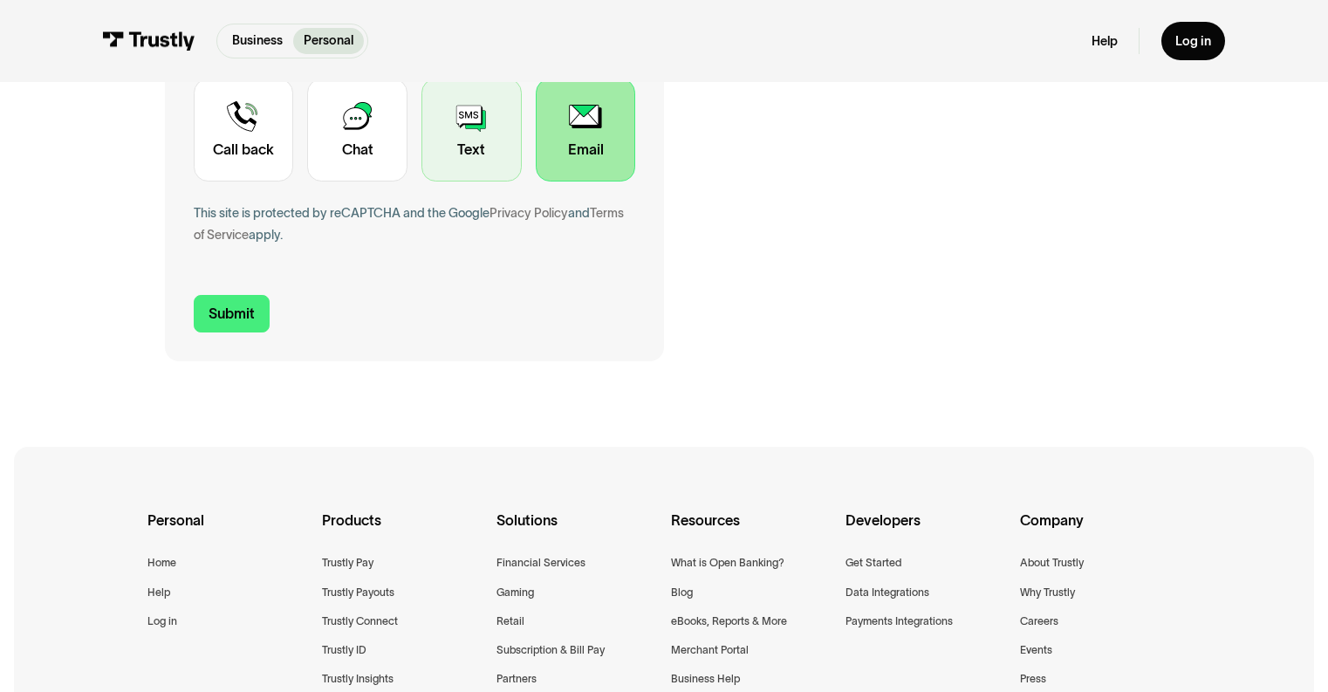
click at [436, 137] on div "Contact Trustly Support" at bounding box center [471, 130] width 100 height 103
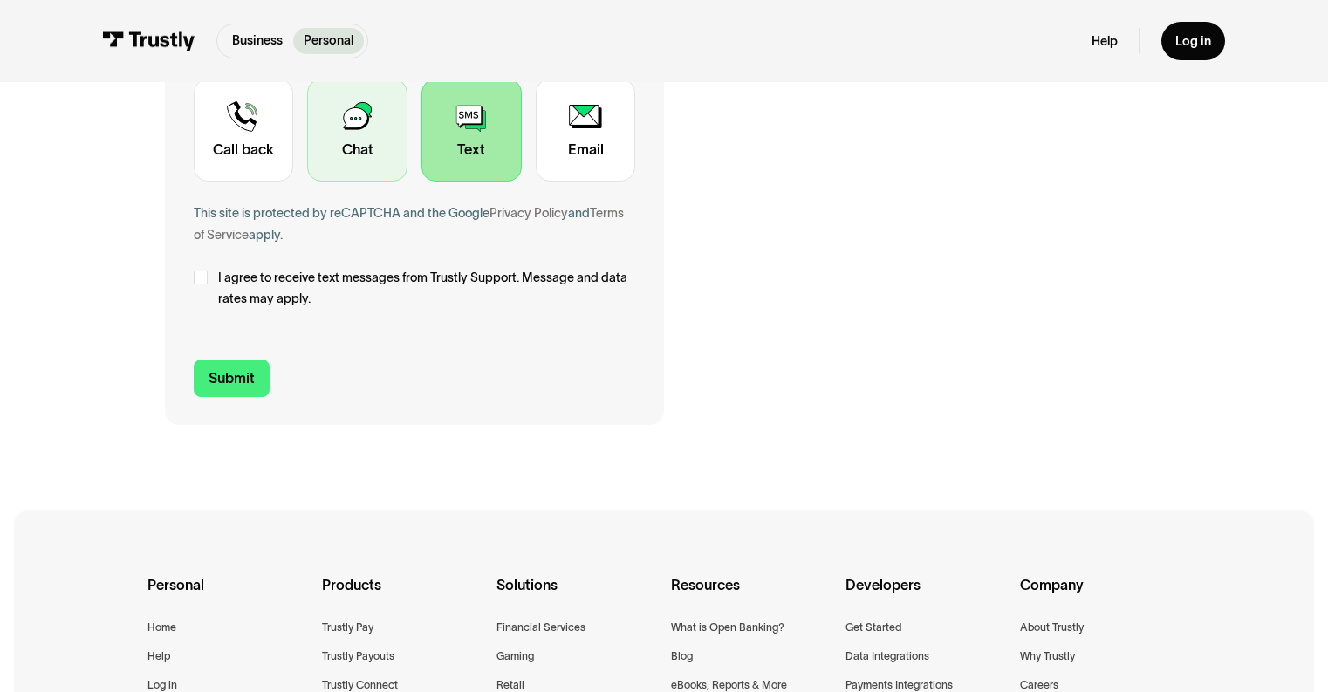
click at [357, 137] on div "Contact Trustly Support" at bounding box center [357, 130] width 100 height 103
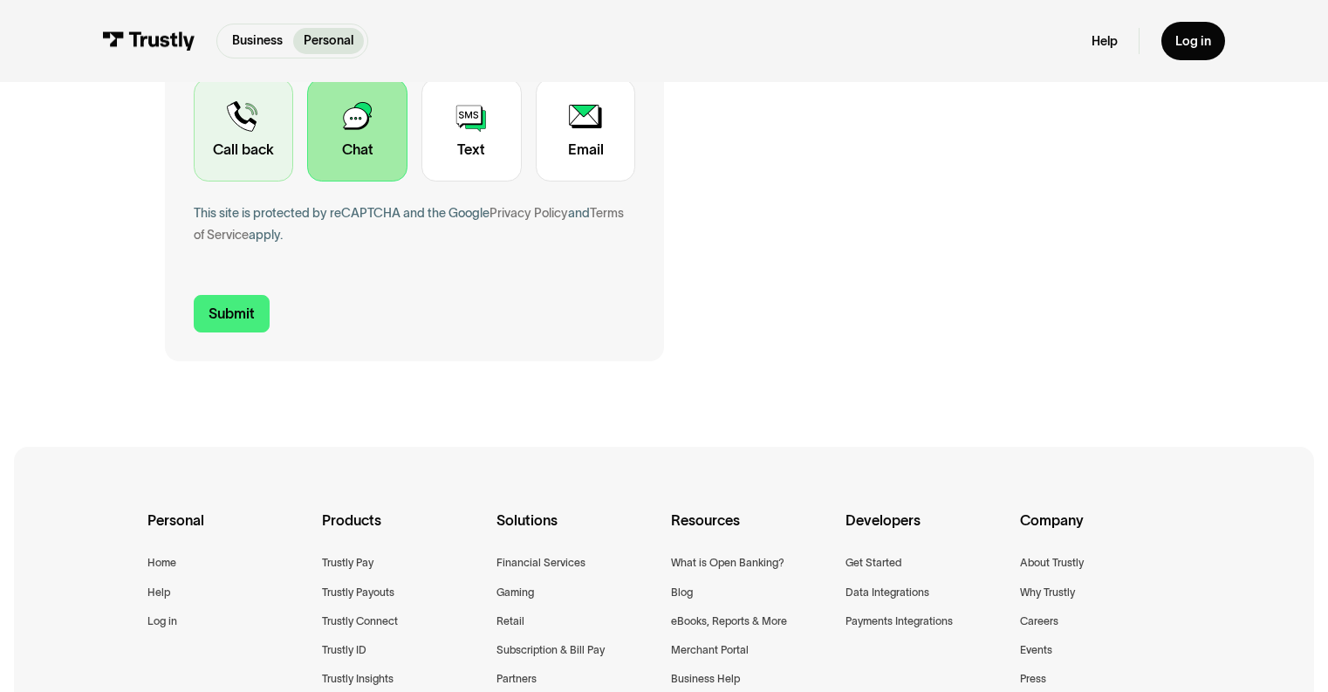
click at [233, 160] on div "Contact Trustly Support" at bounding box center [244, 130] width 100 height 103
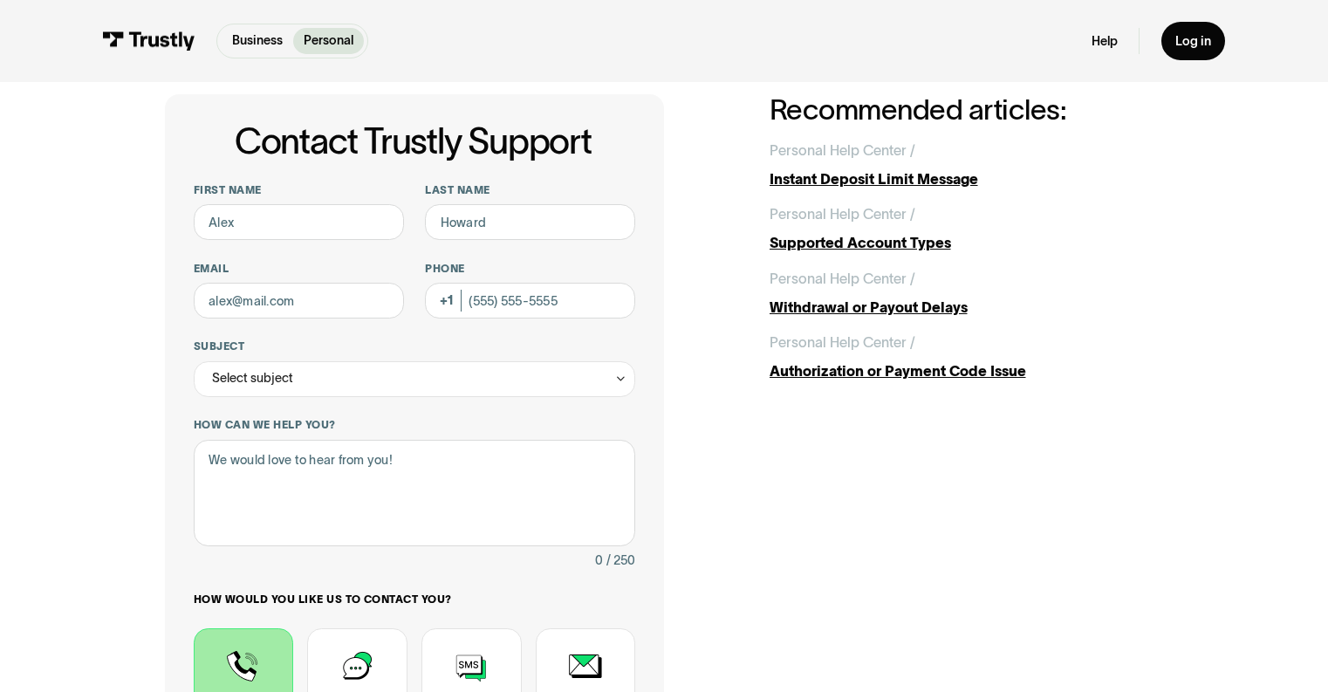
scroll to position [0, 0]
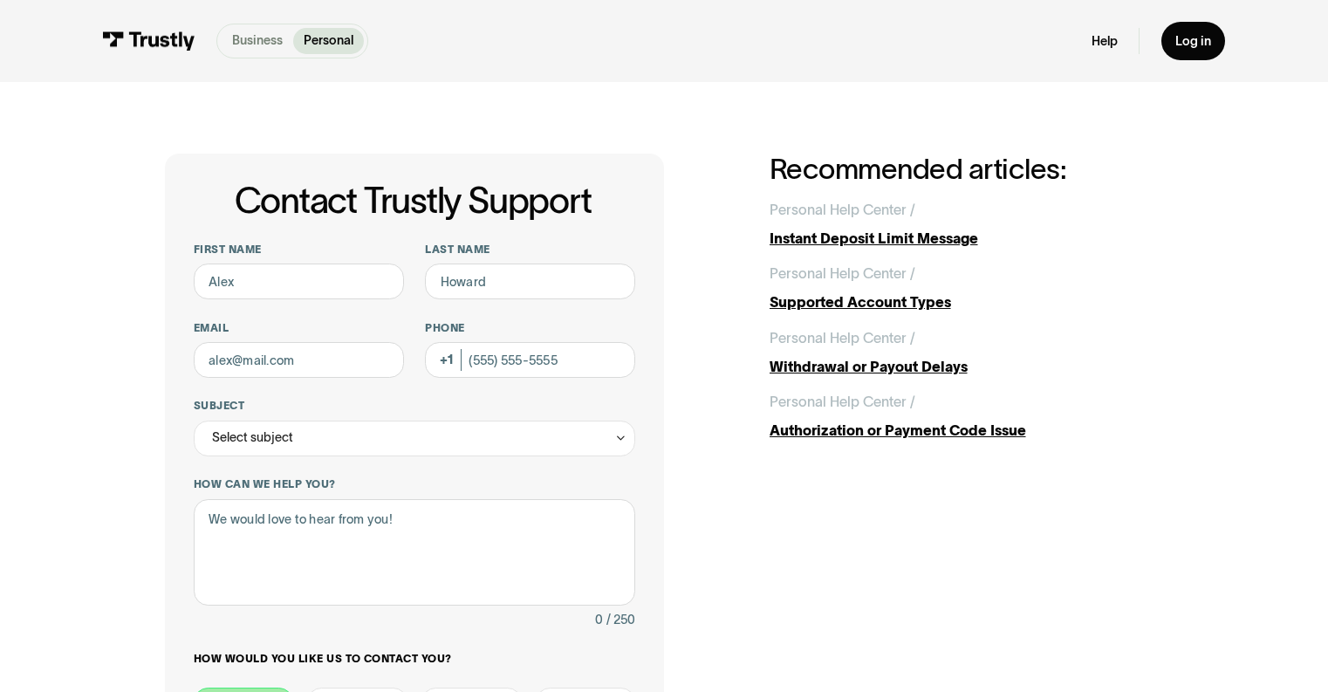
click at [263, 47] on p "Business" at bounding box center [257, 40] width 51 height 18
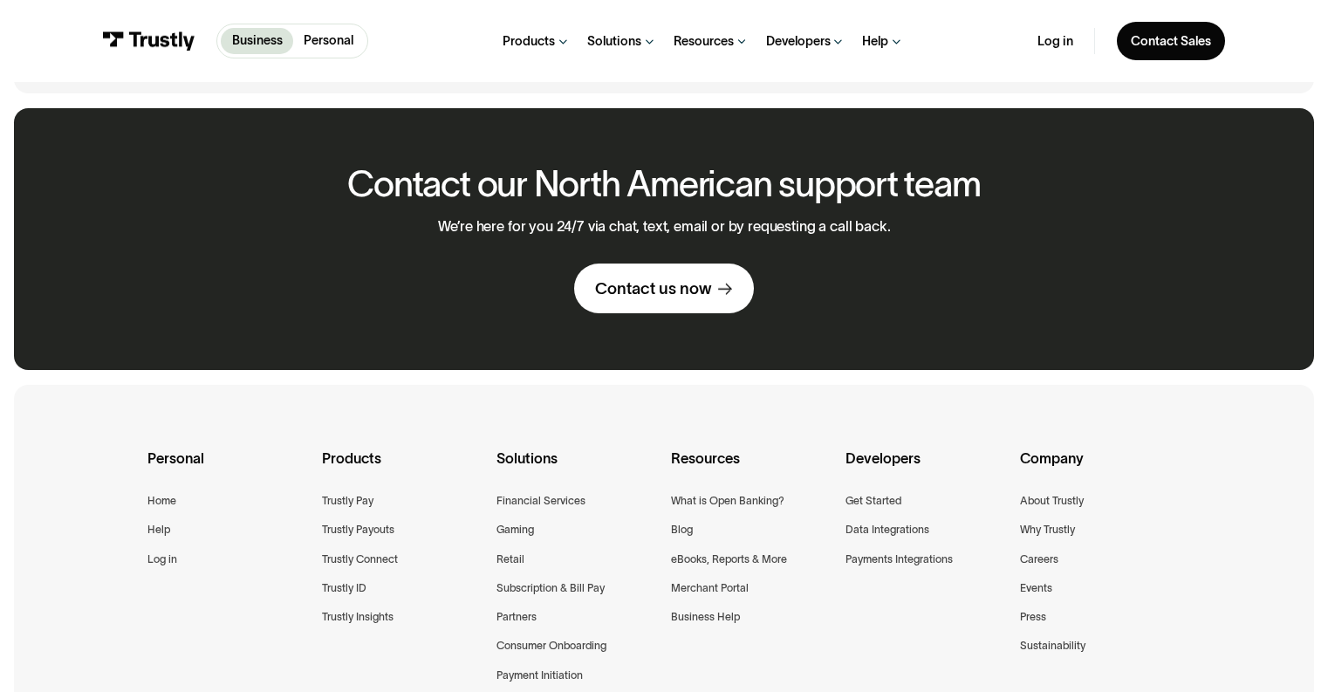
scroll to position [998, 0]
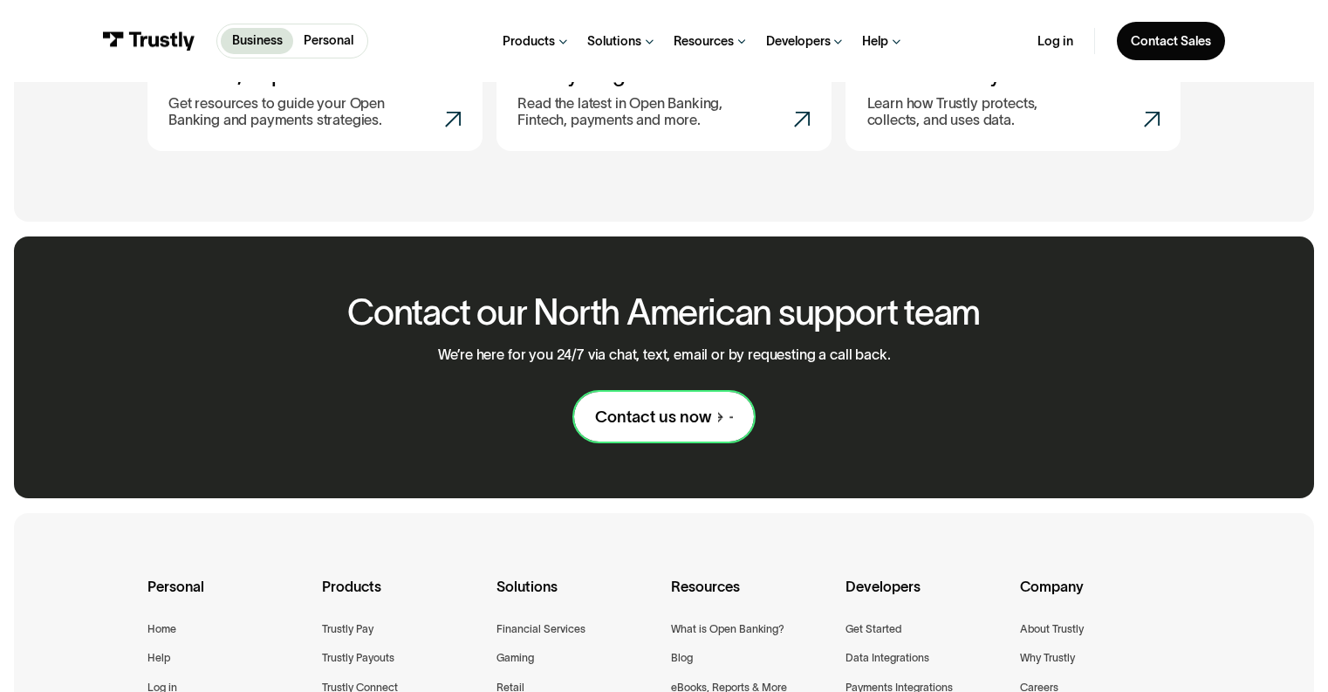
click at [612, 425] on div "Contact us now" at bounding box center [653, 417] width 116 height 21
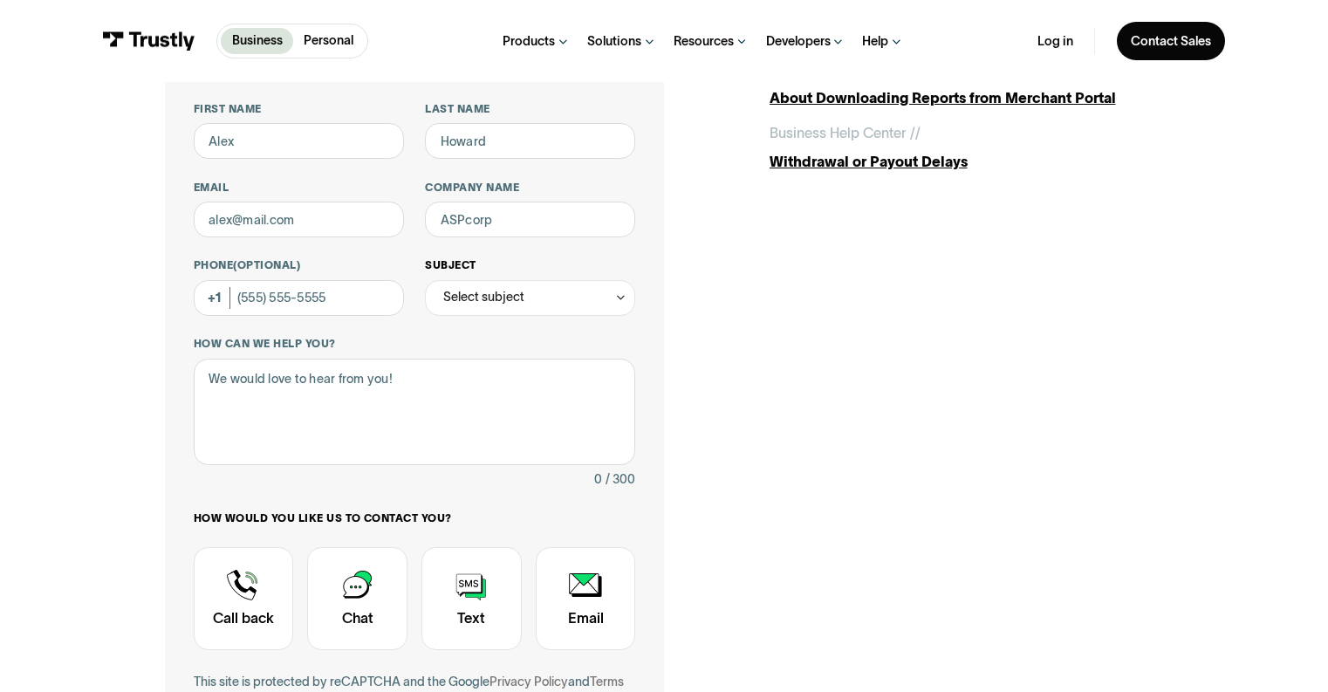
scroll to position [142, 0]
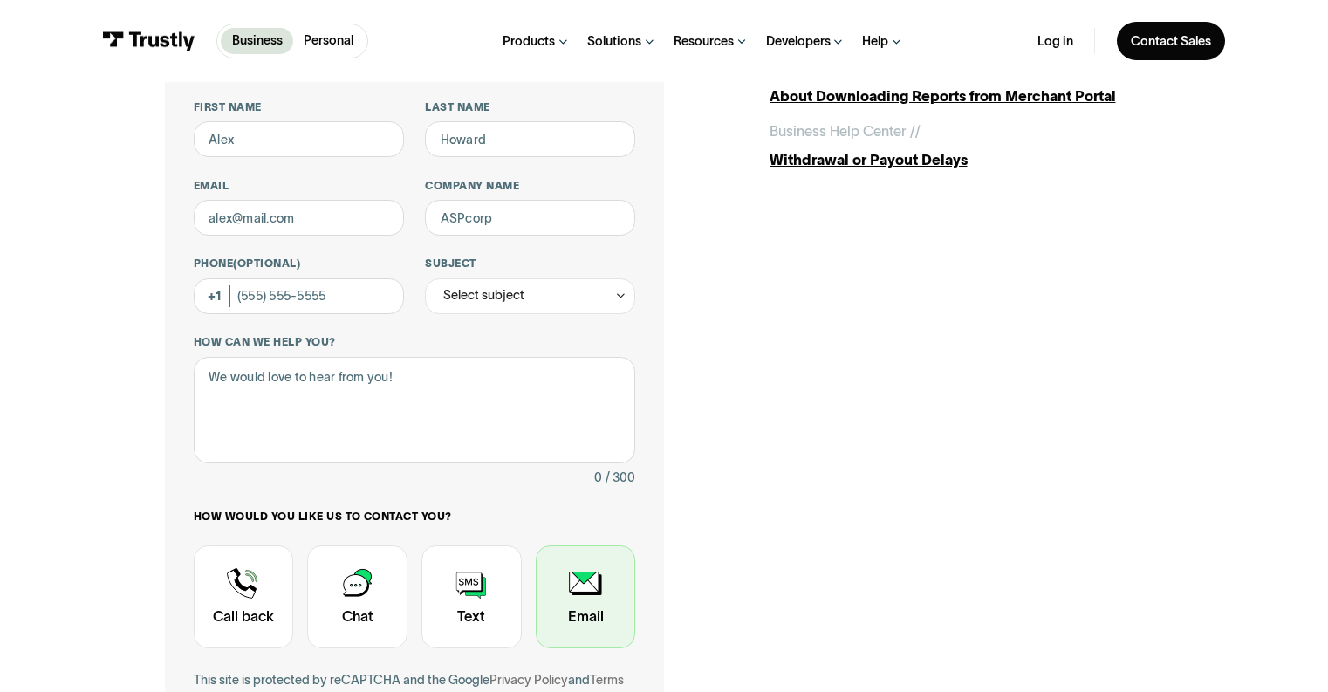
click at [578, 600] on div "Contact Trustly Support" at bounding box center [586, 596] width 100 height 103
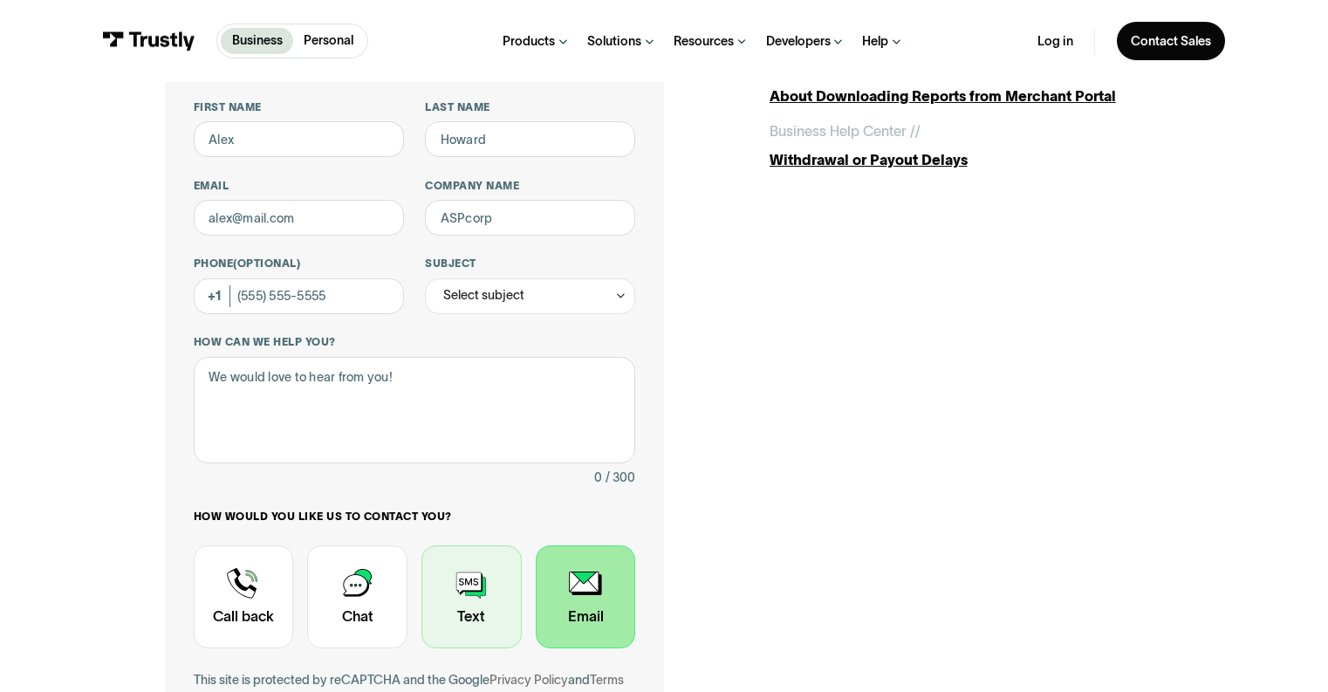
click at [486, 601] on div "Contact Trustly Support" at bounding box center [471, 596] width 100 height 103
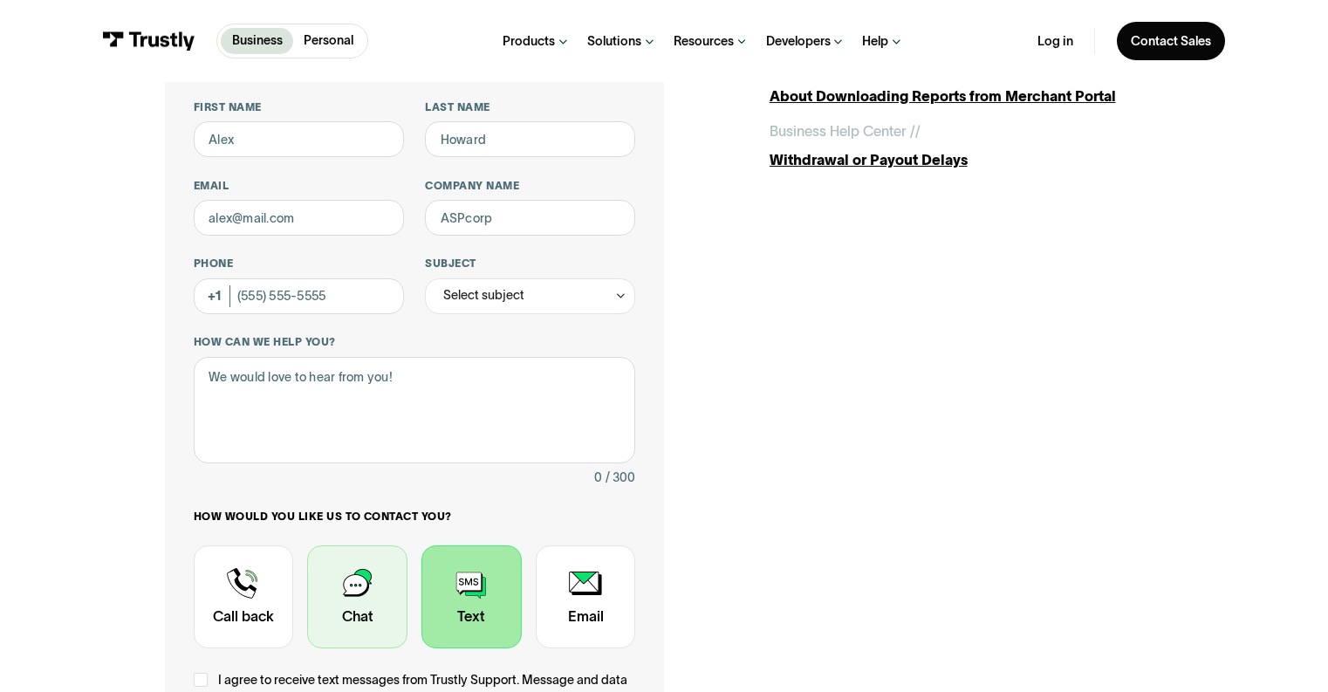
click at [384, 593] on div "Contact Trustly Support" at bounding box center [357, 596] width 100 height 103
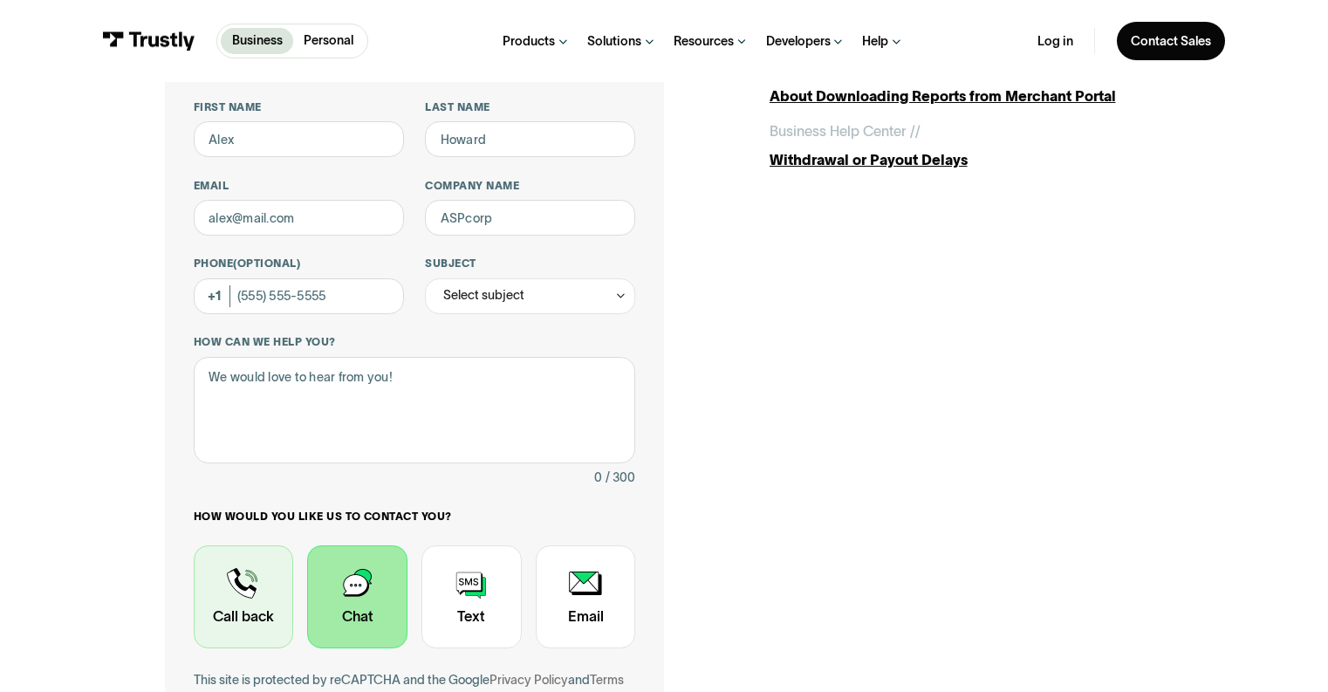
click at [212, 595] on div "Contact Trustly Support" at bounding box center [244, 596] width 100 height 103
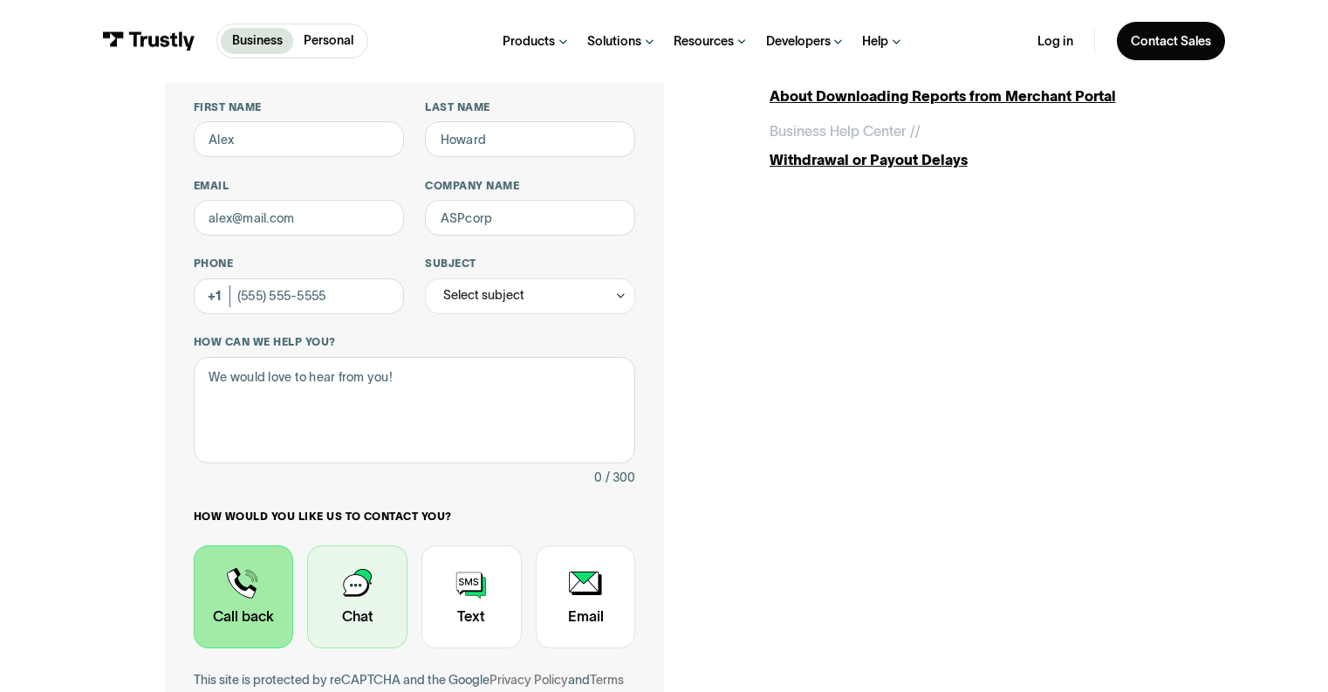
click at [363, 586] on div "Contact Trustly Support" at bounding box center [357, 596] width 100 height 103
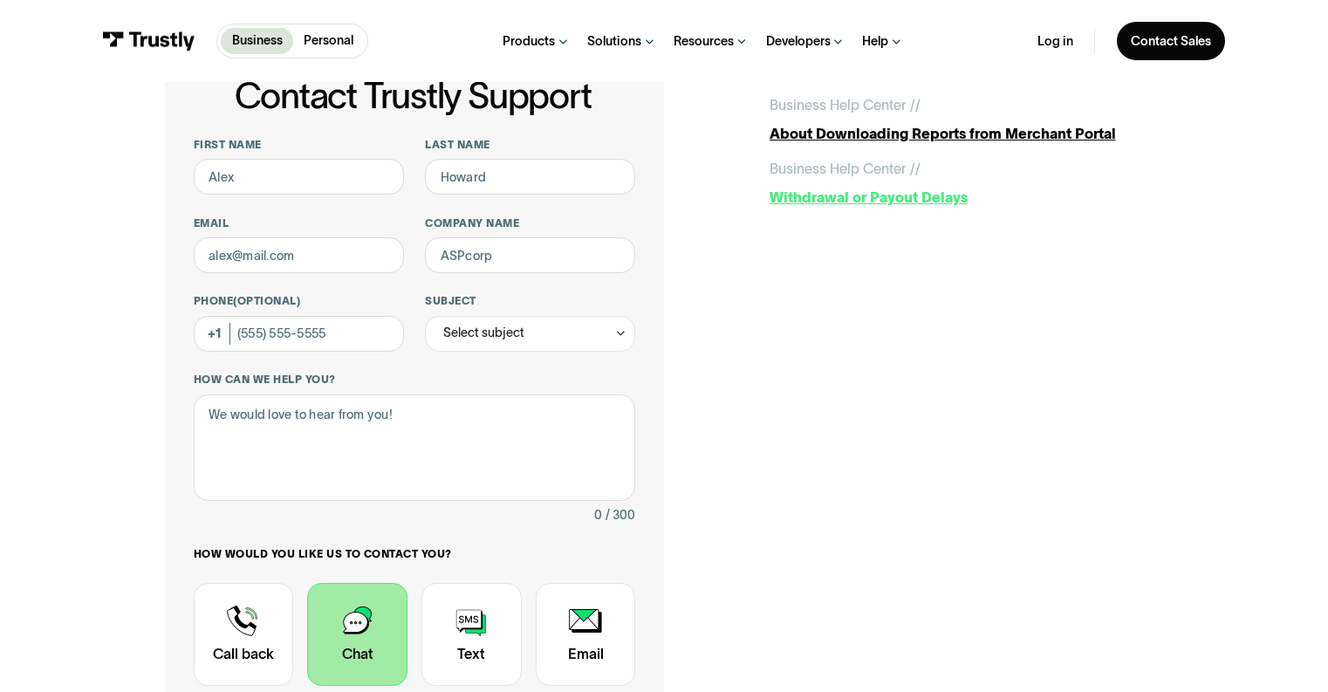
scroll to position [108, 0]
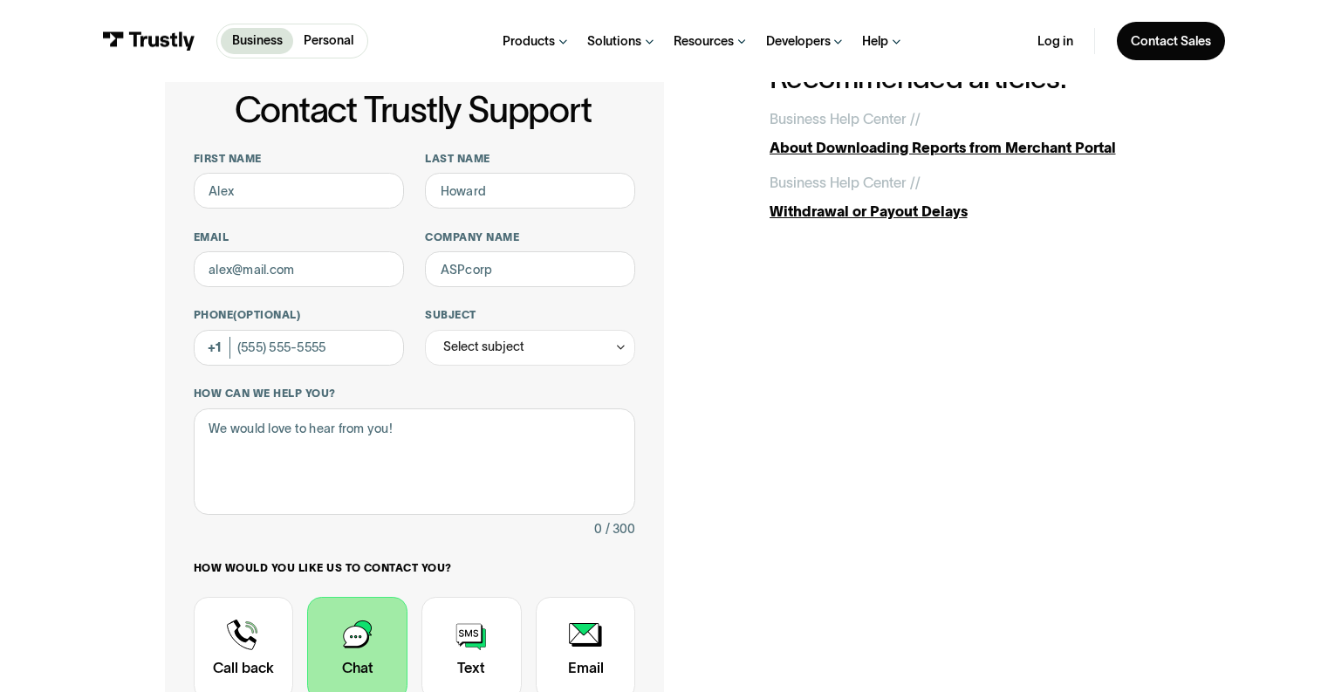
click at [337, 291] on div "First name Last name Email Company name Phone (Optional) Subject Select subject…" at bounding box center [415, 468] width 442 height 633
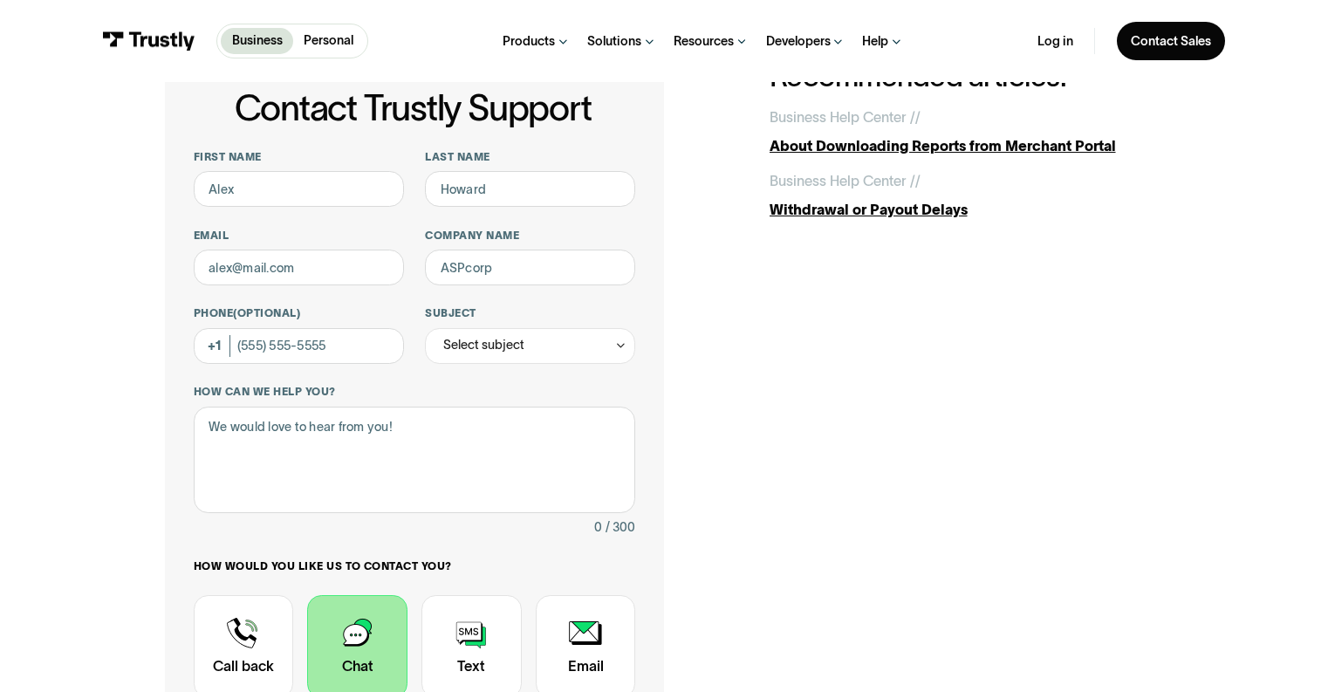
scroll to position [179, 0]
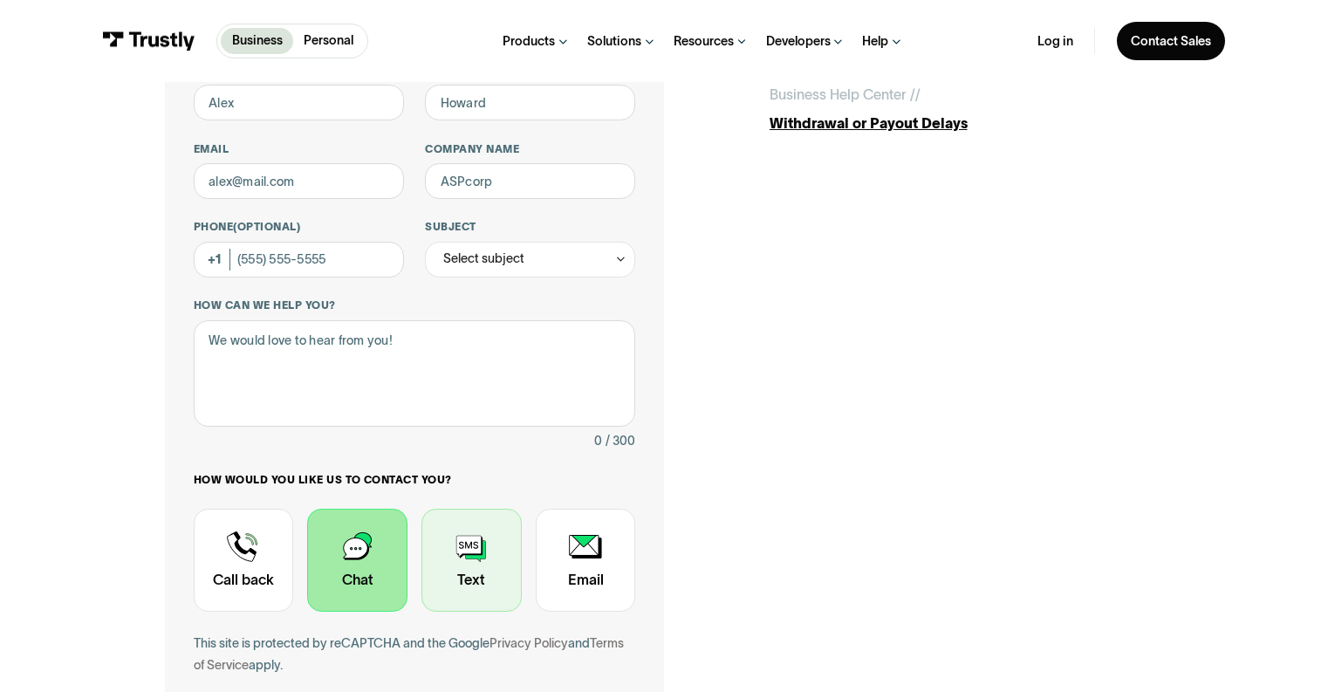
click at [456, 563] on div "Contact Trustly Support" at bounding box center [471, 560] width 100 height 103
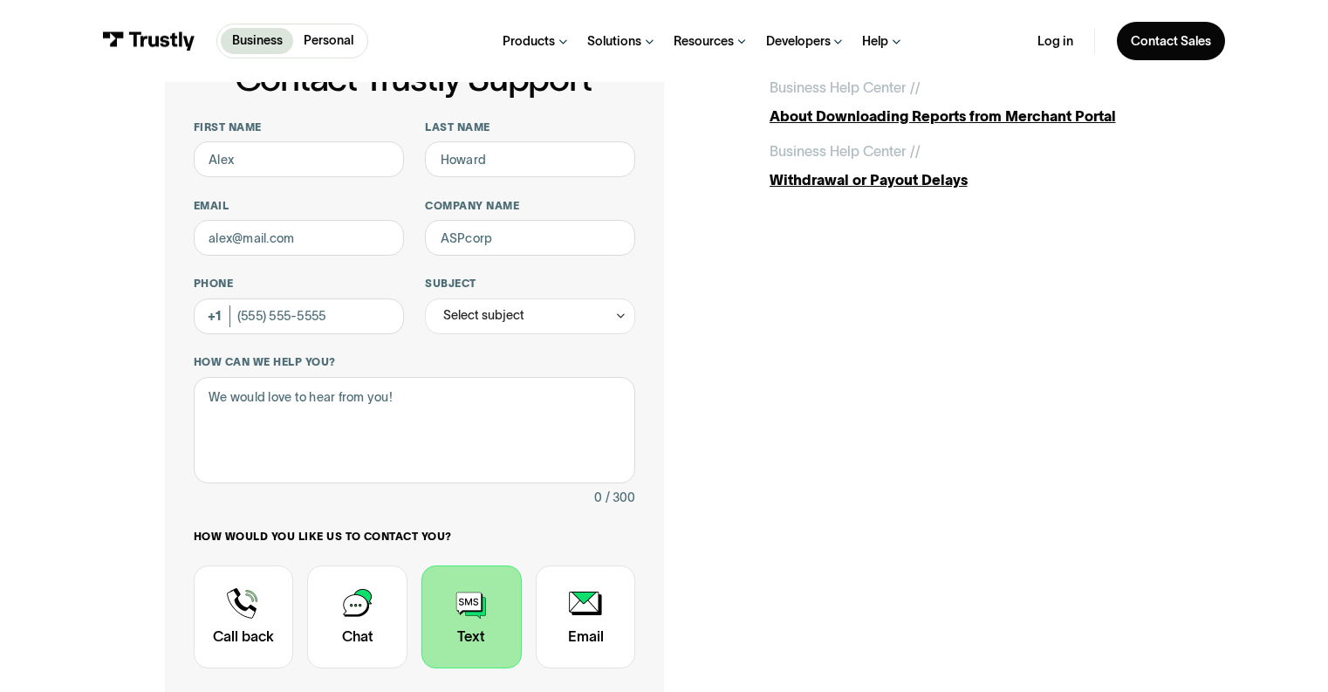
scroll to position [124, 0]
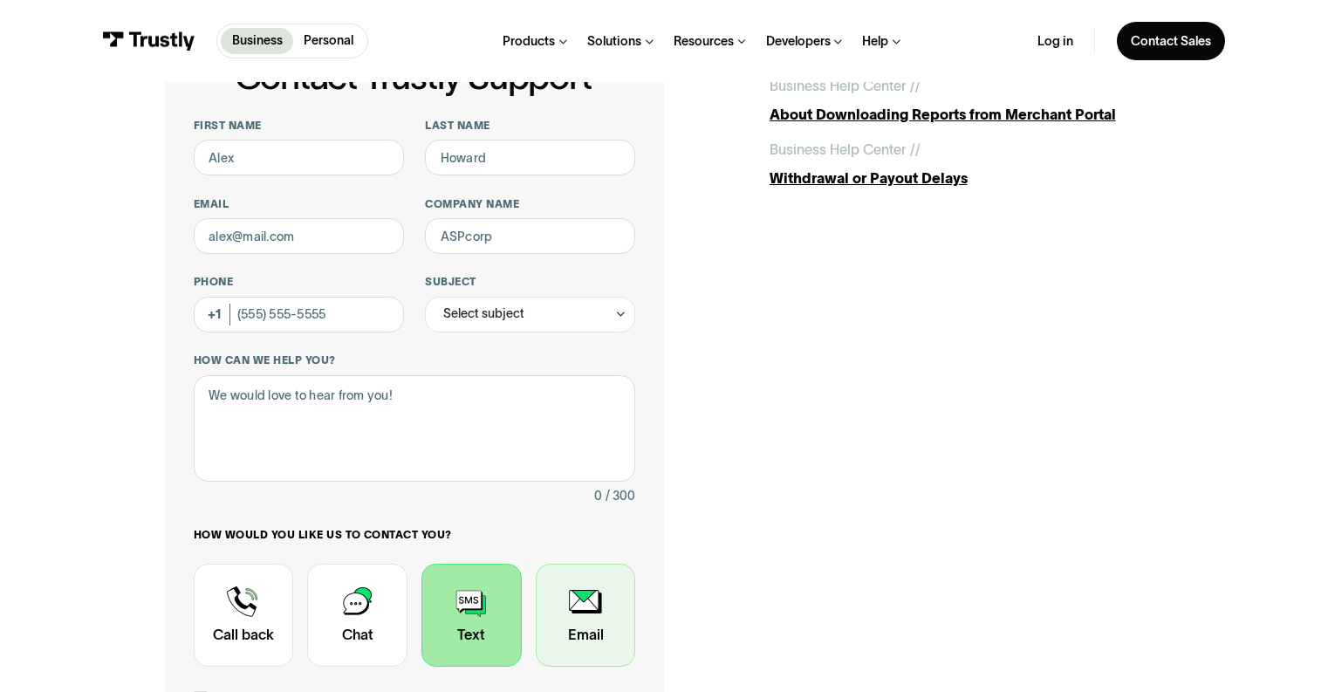
click at [551, 605] on div "Contact Trustly Support" at bounding box center [586, 615] width 100 height 103
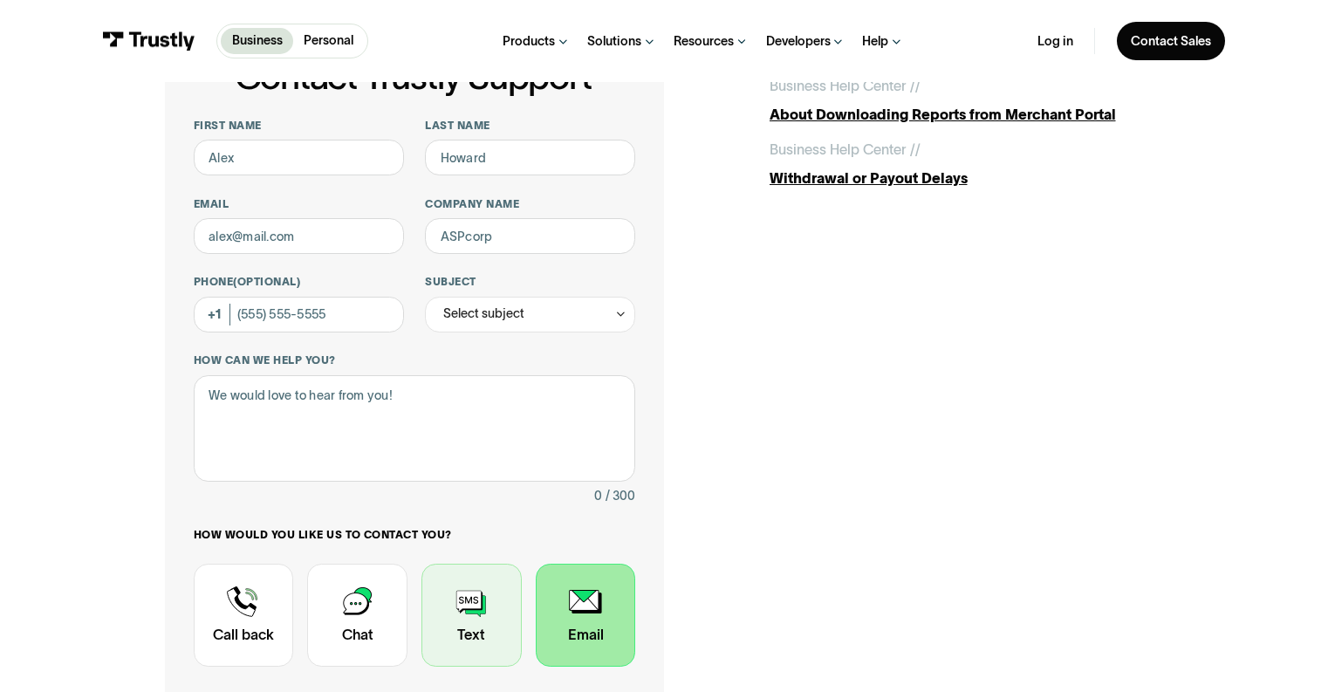
click at [460, 605] on div "Contact Trustly Support" at bounding box center [471, 615] width 100 height 103
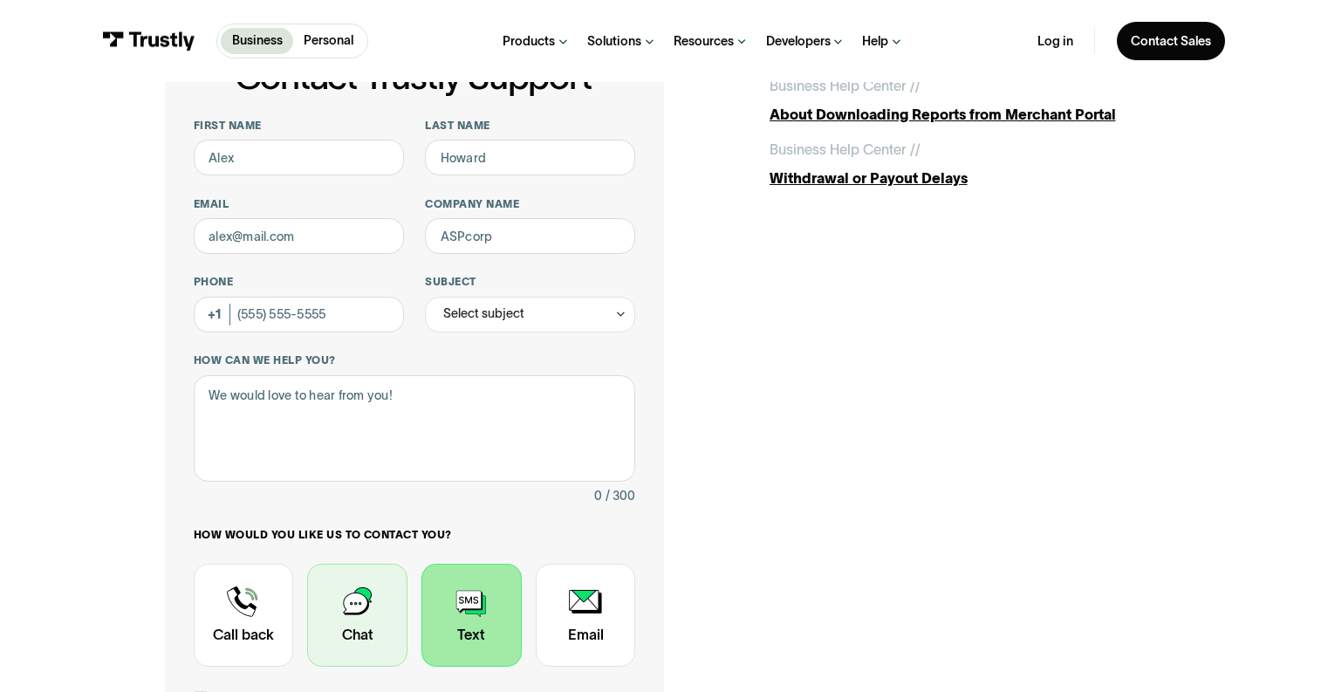
click at [350, 598] on div "Contact Trustly Support" at bounding box center [357, 615] width 100 height 103
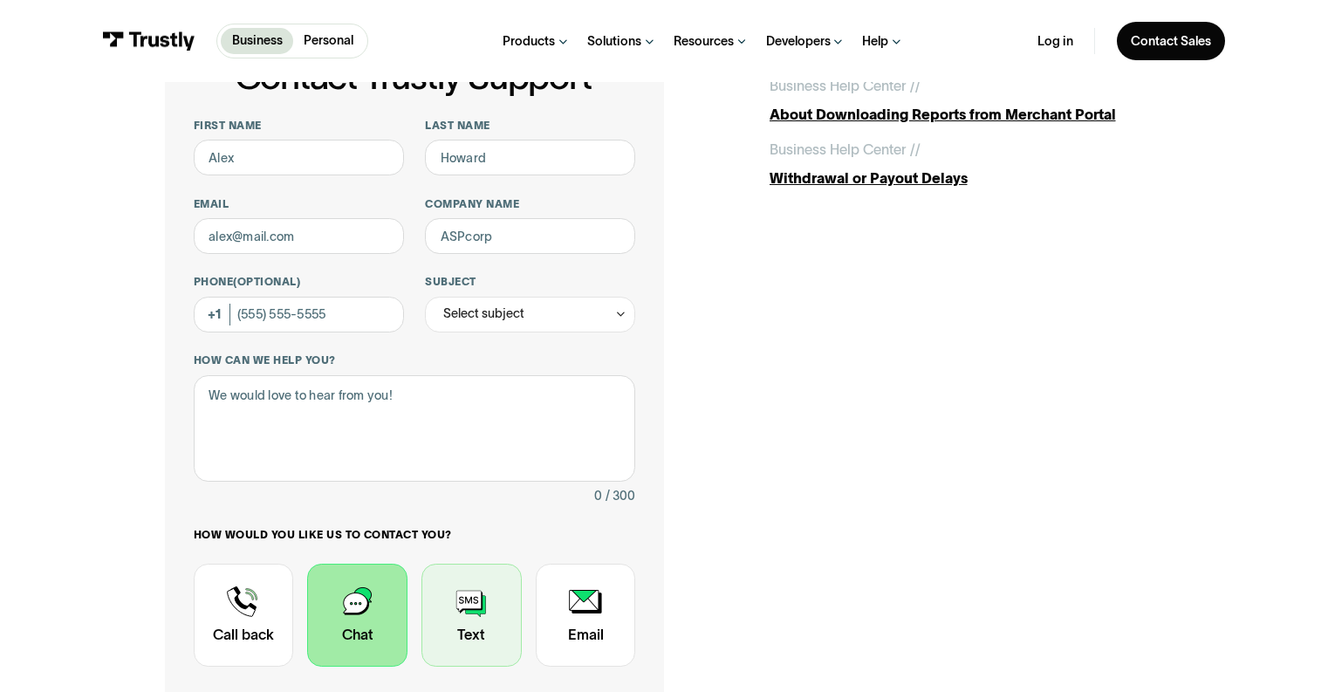
click at [482, 626] on div "Contact Trustly Support" at bounding box center [471, 615] width 100 height 103
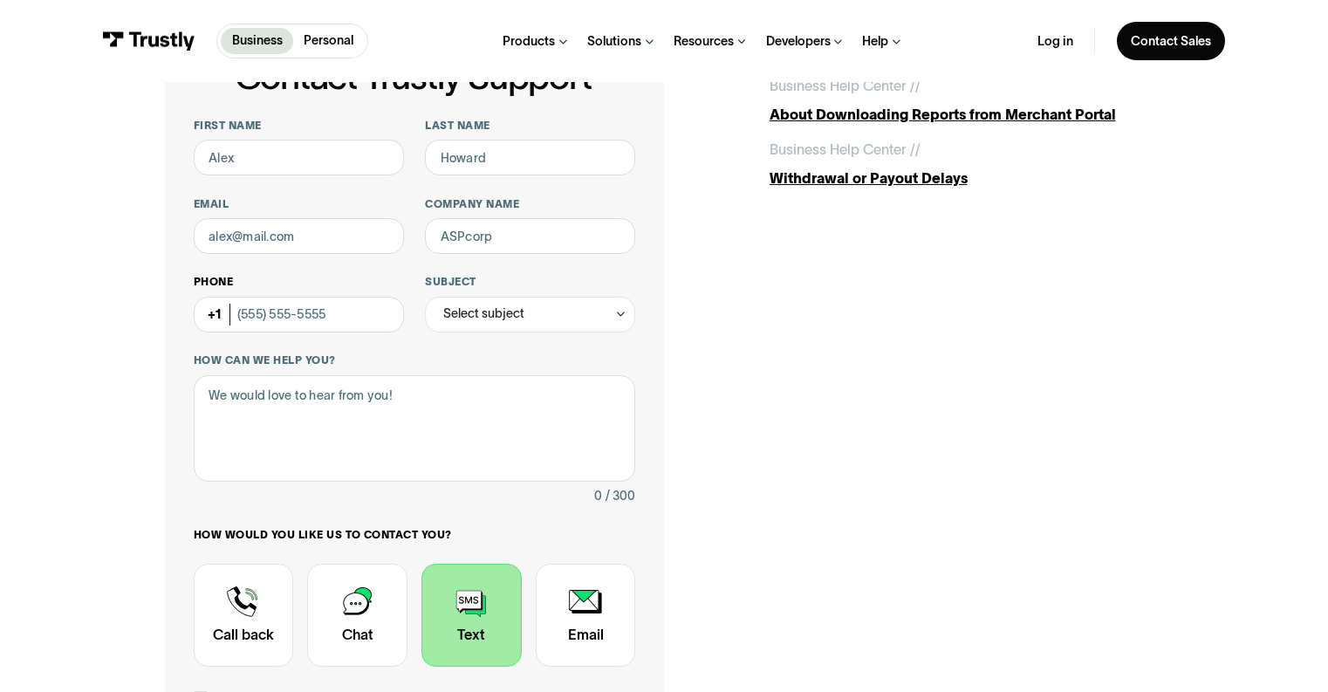
click at [234, 280] on label "Phone (Optional)" at bounding box center [299, 282] width 210 height 14
click at [234, 297] on input "Phone (Optional)" at bounding box center [299, 315] width 210 height 36
click at [227, 195] on div "First name Last name Email Company name Phone (Optional) Subject Select subject…" at bounding box center [415, 467] width 442 height 697
click at [263, 171] on input "First name" at bounding box center [299, 158] width 210 height 36
click at [267, 215] on div "Email" at bounding box center [299, 225] width 210 height 57
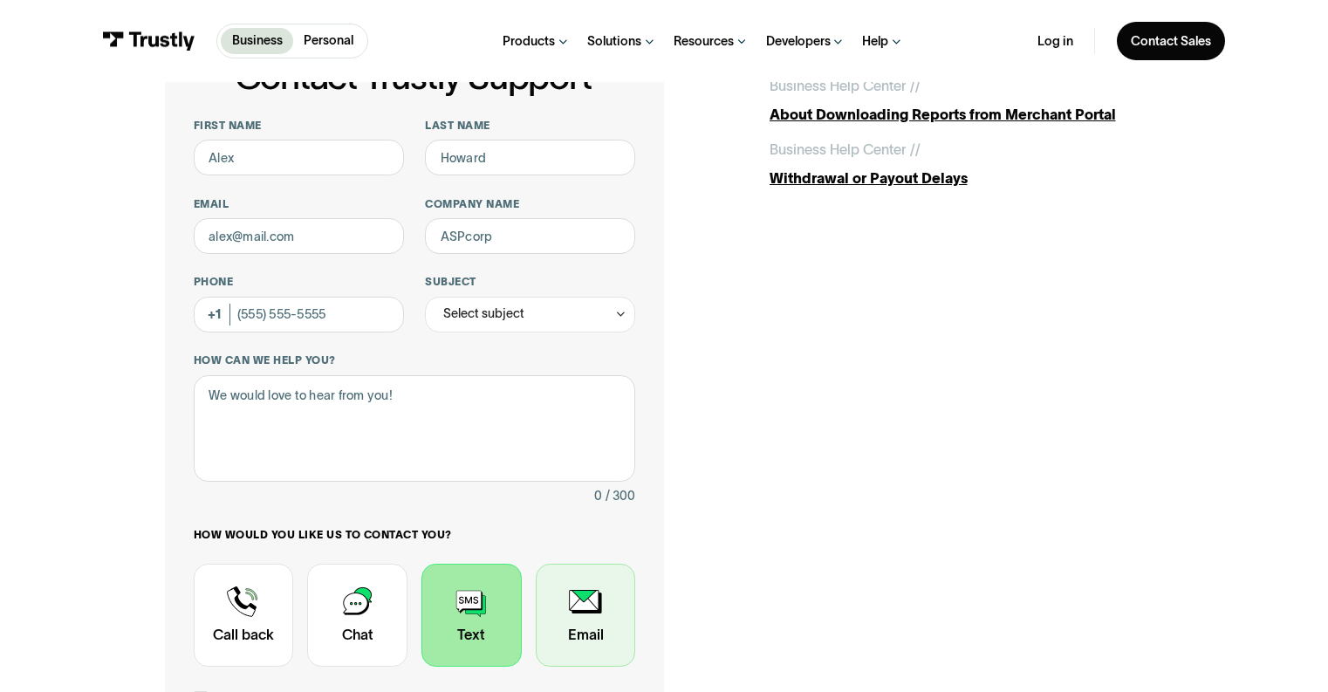
click at [568, 633] on div "Contact Trustly Support" at bounding box center [586, 615] width 100 height 103
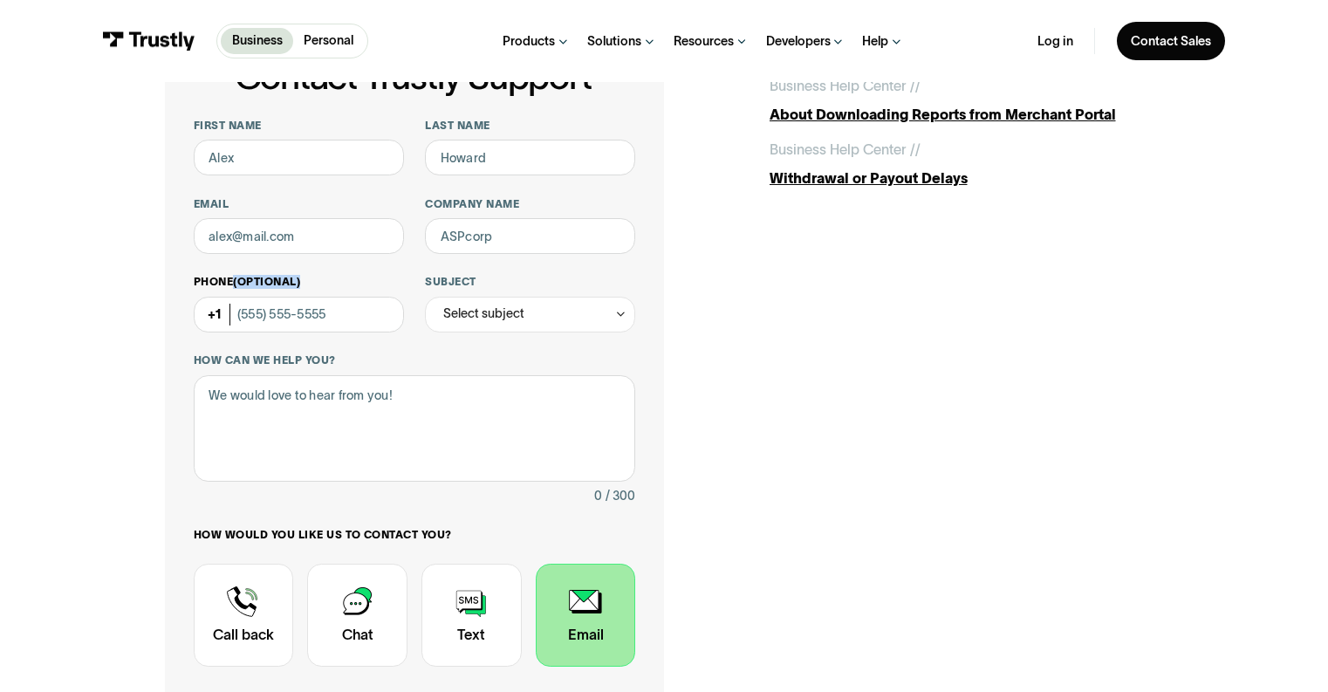
drag, startPoint x: 237, startPoint y: 284, endPoint x: 307, endPoint y: 286, distance: 69.8
click at [307, 286] on label "Phone (Optional)" at bounding box center [299, 282] width 210 height 14
